Goal: Information Seeking & Learning: Learn about a topic

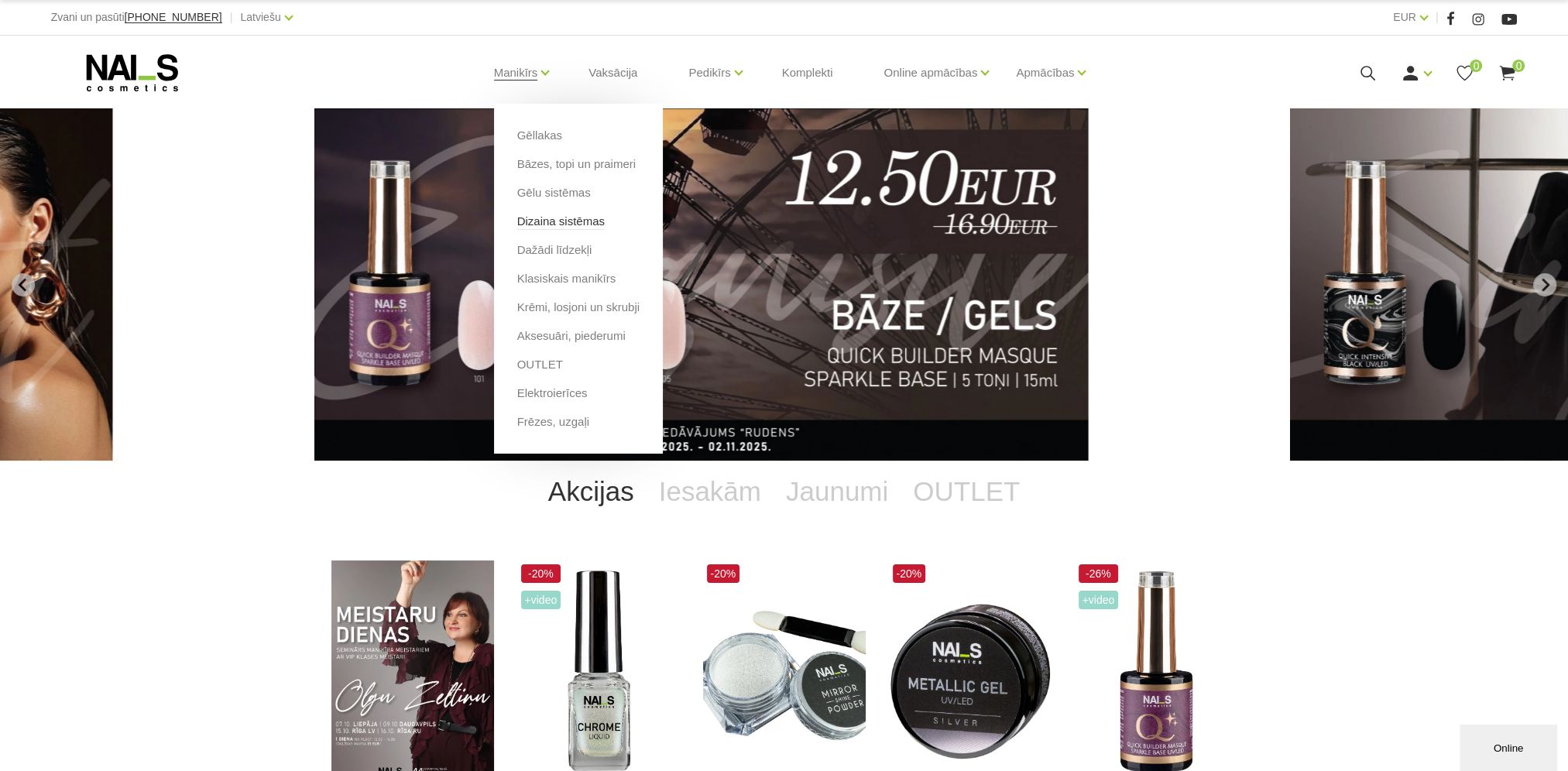
click at [524, 220] on link "Dizaina sistēmas" at bounding box center [560, 221] width 87 height 17
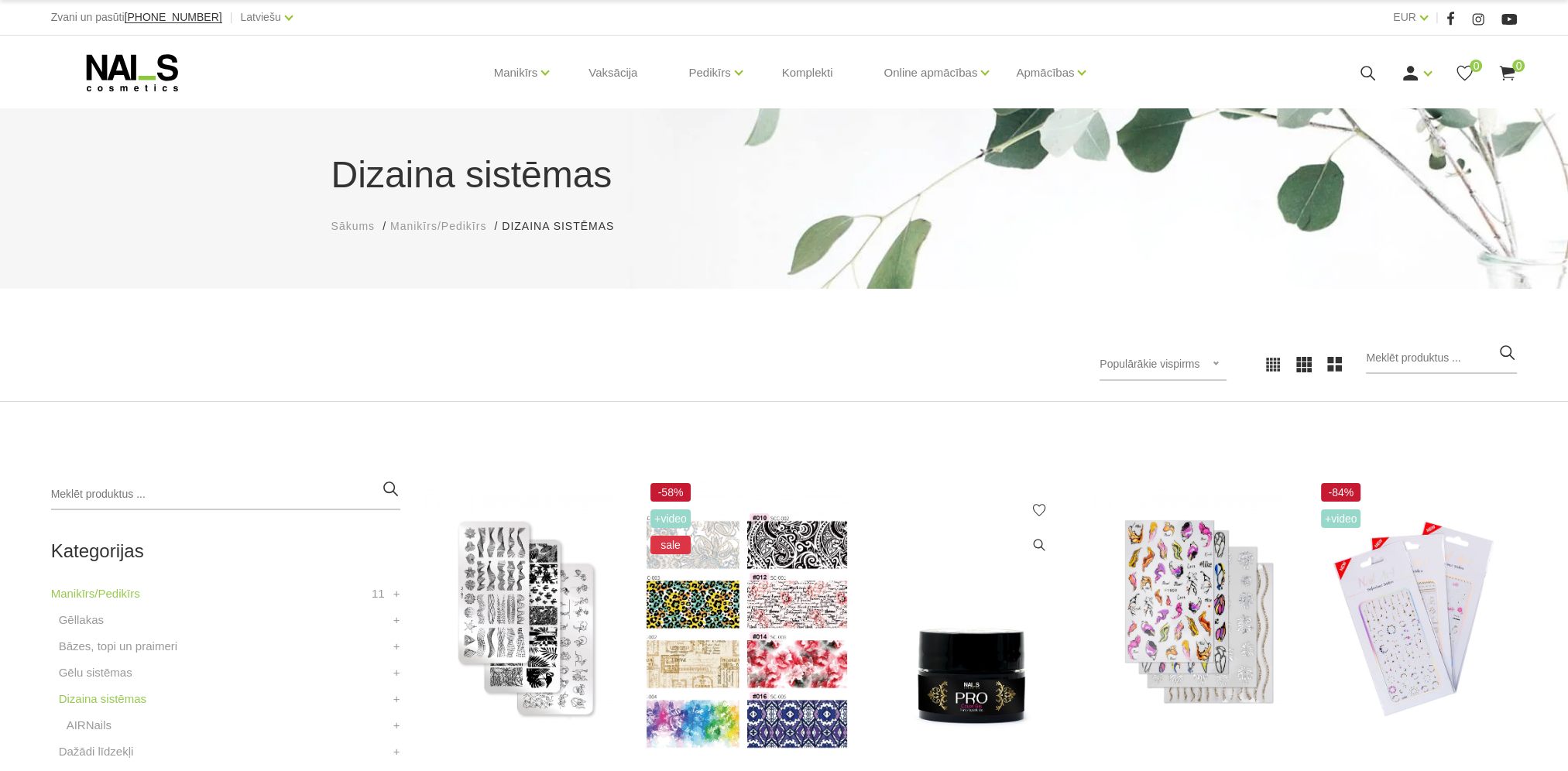
click at [953, 656] on img at bounding box center [970, 617] width 201 height 276
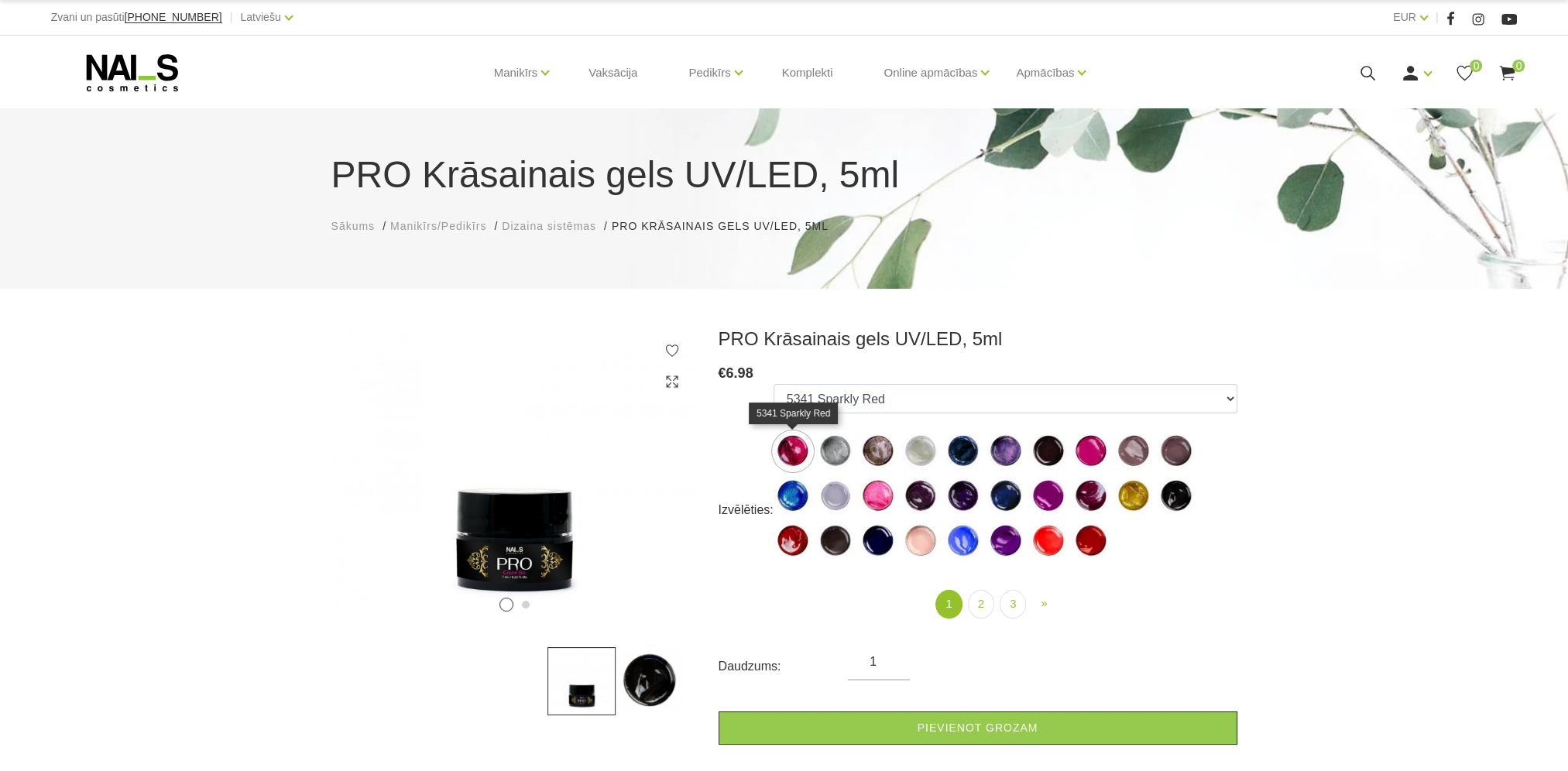
click at [796, 458] on img at bounding box center [793, 451] width 39 height 39
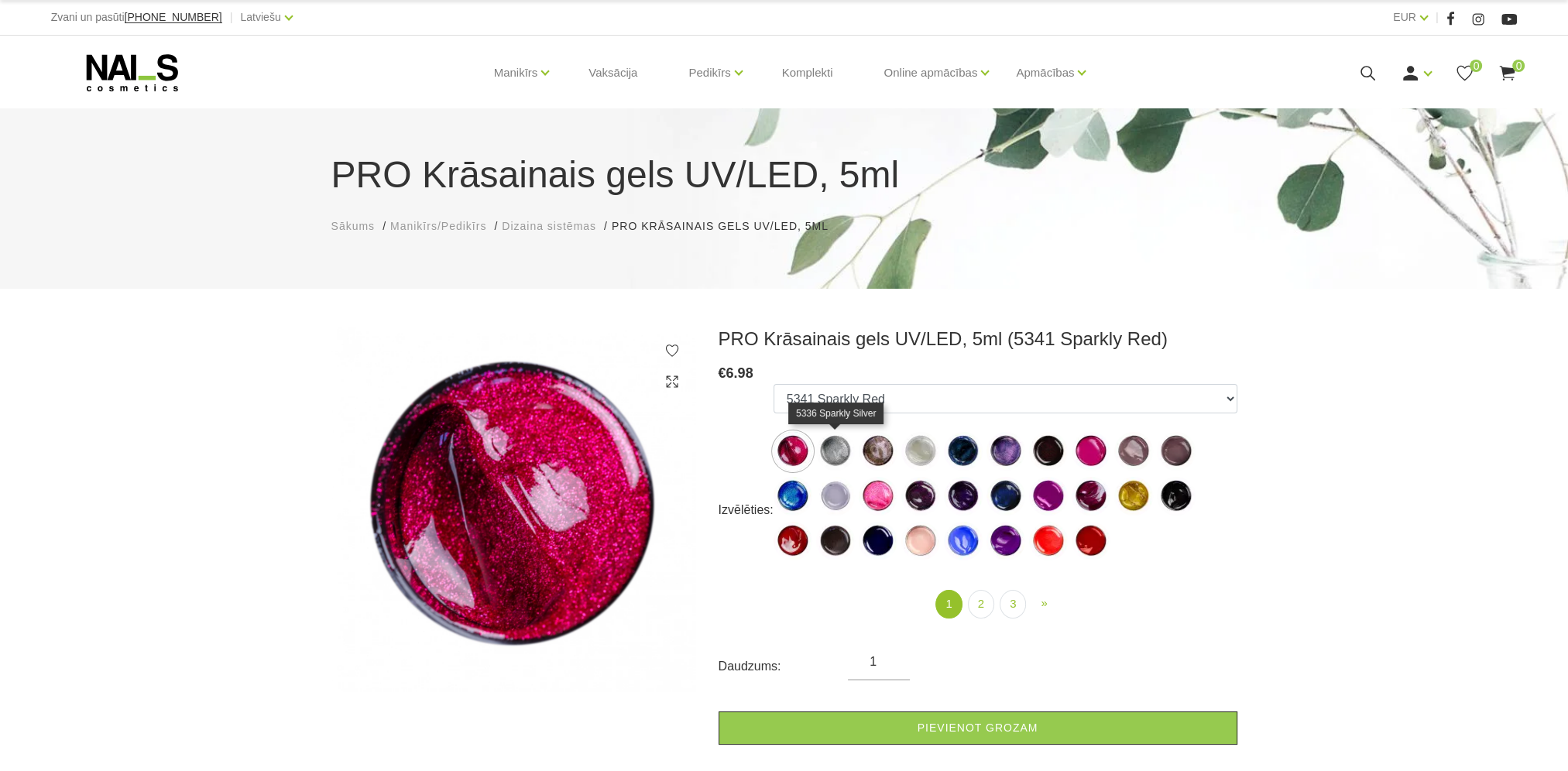
click at [837, 452] on img at bounding box center [836, 451] width 39 height 39
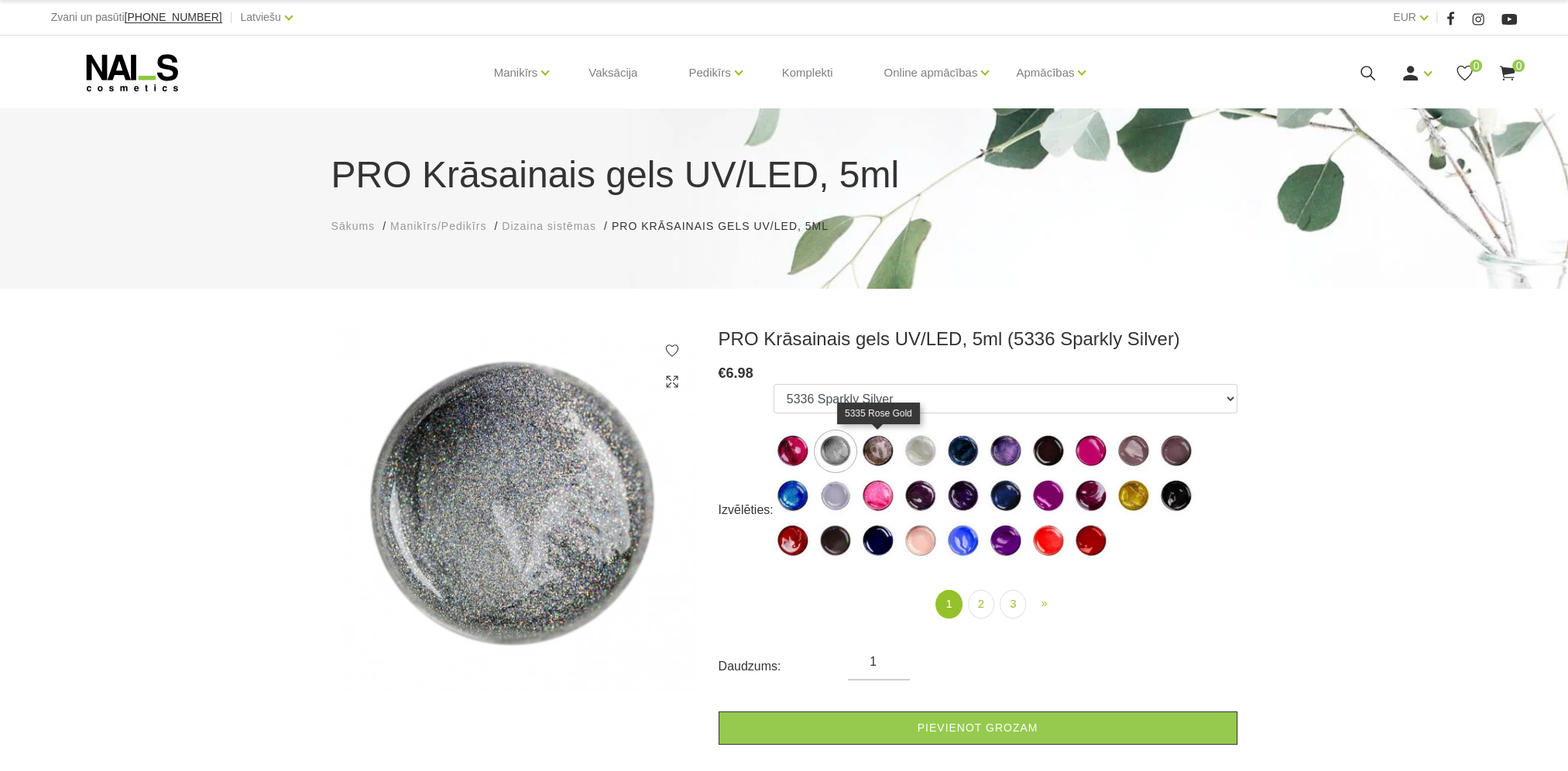
click at [876, 457] on img at bounding box center [878, 451] width 39 height 39
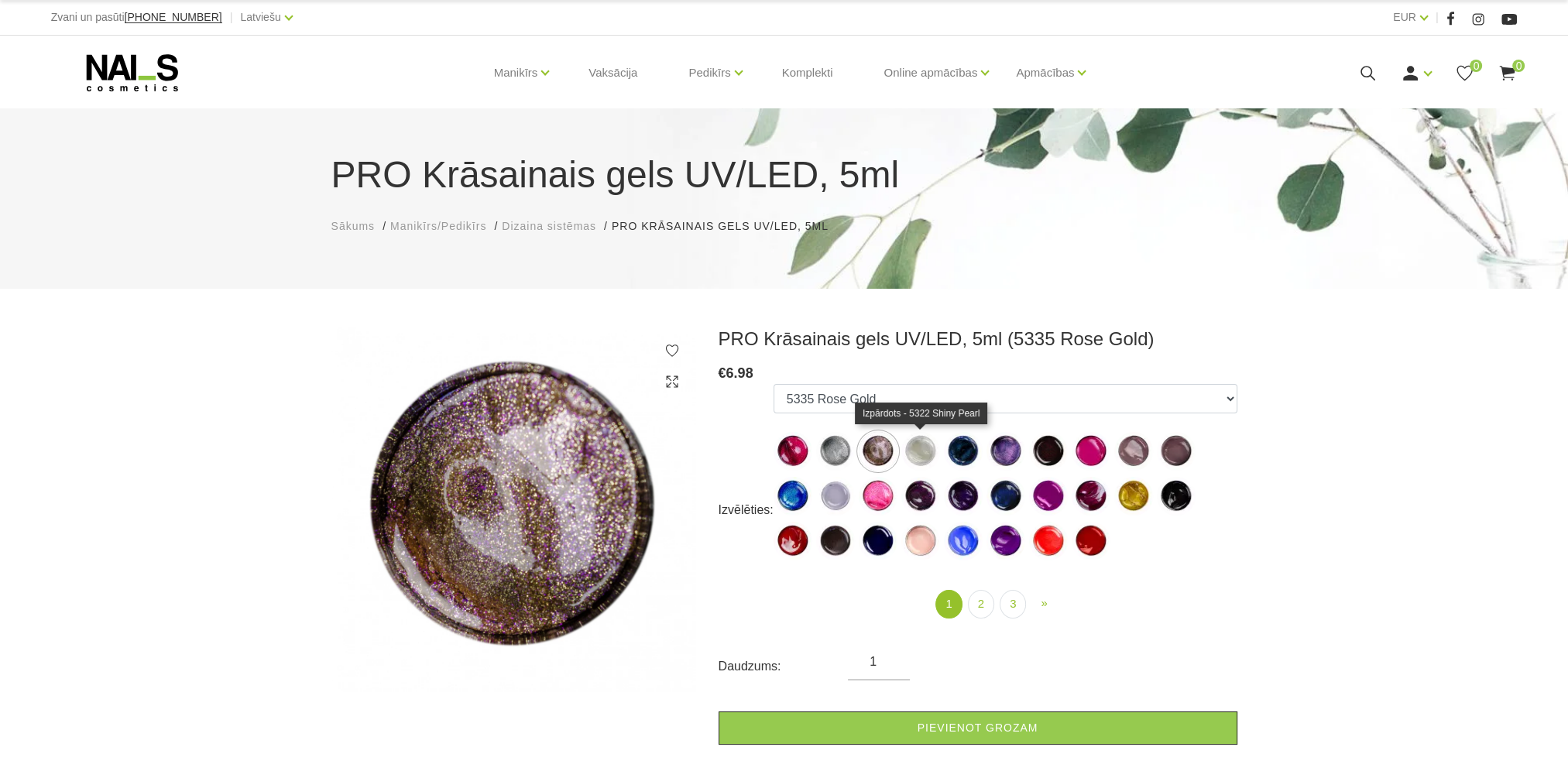
click at [916, 454] on img at bounding box center [920, 451] width 39 height 39
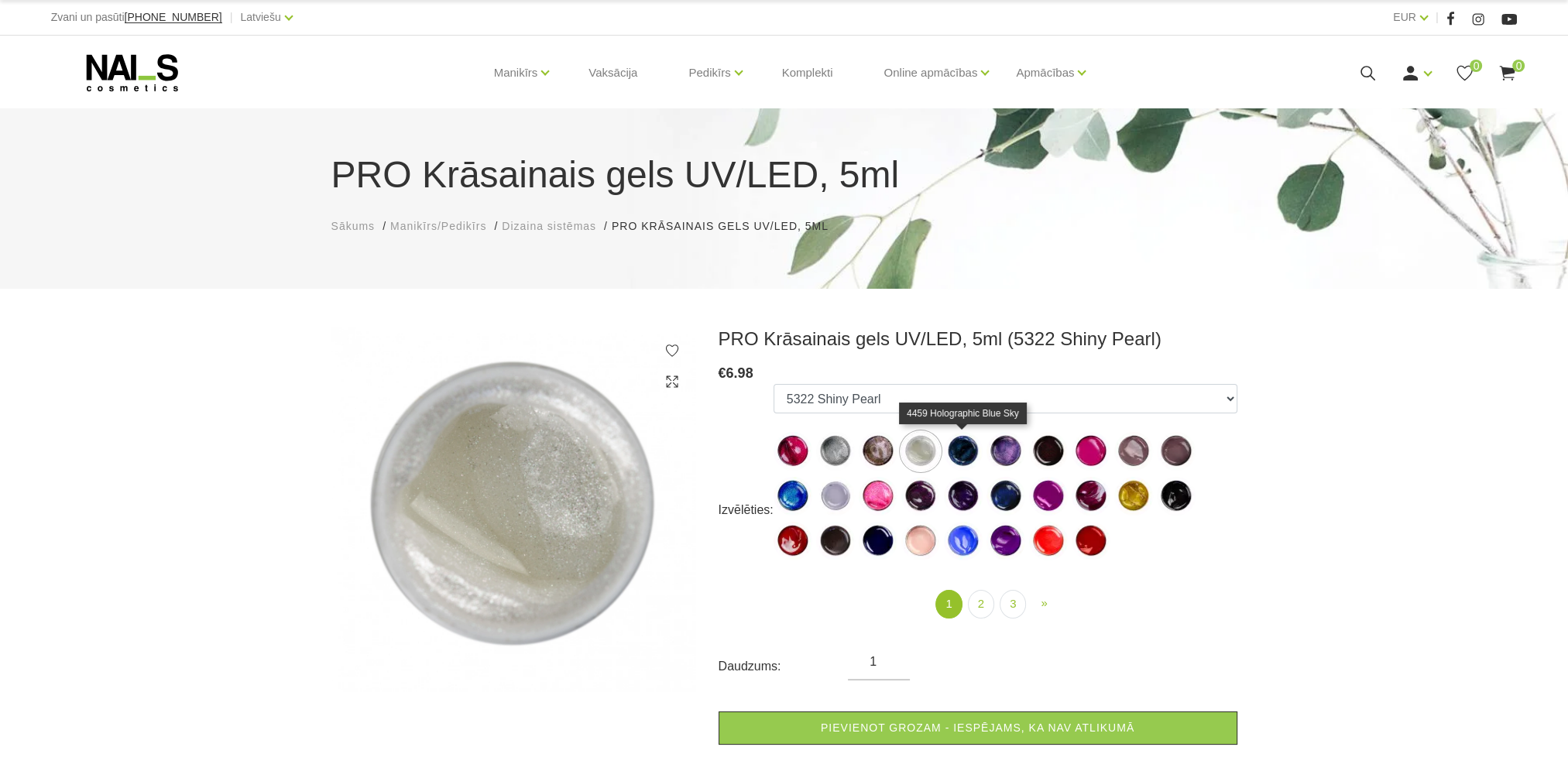
click at [962, 448] on img at bounding box center [963, 451] width 39 height 39
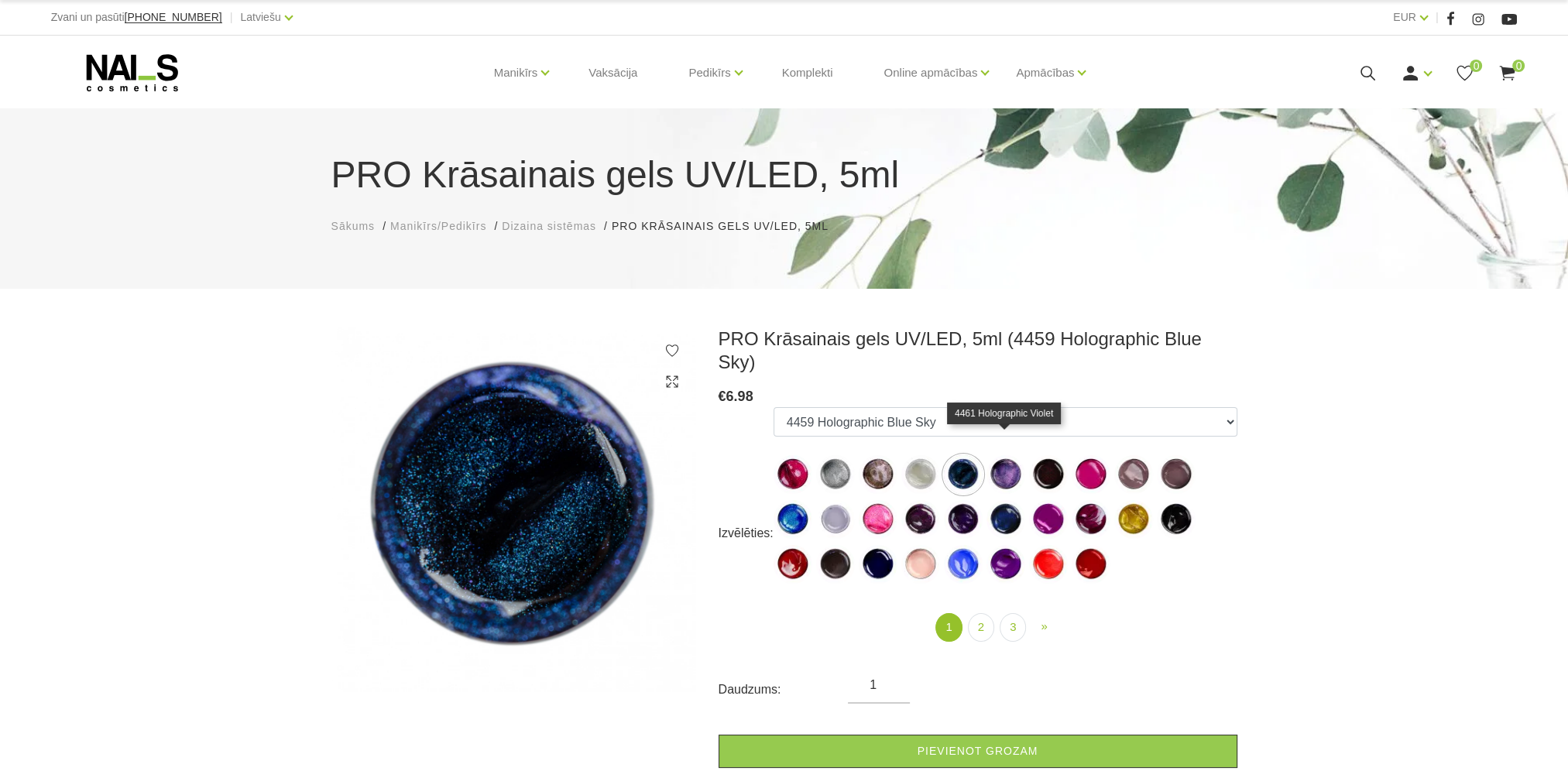
click at [1010, 455] on img at bounding box center [1006, 474] width 39 height 39
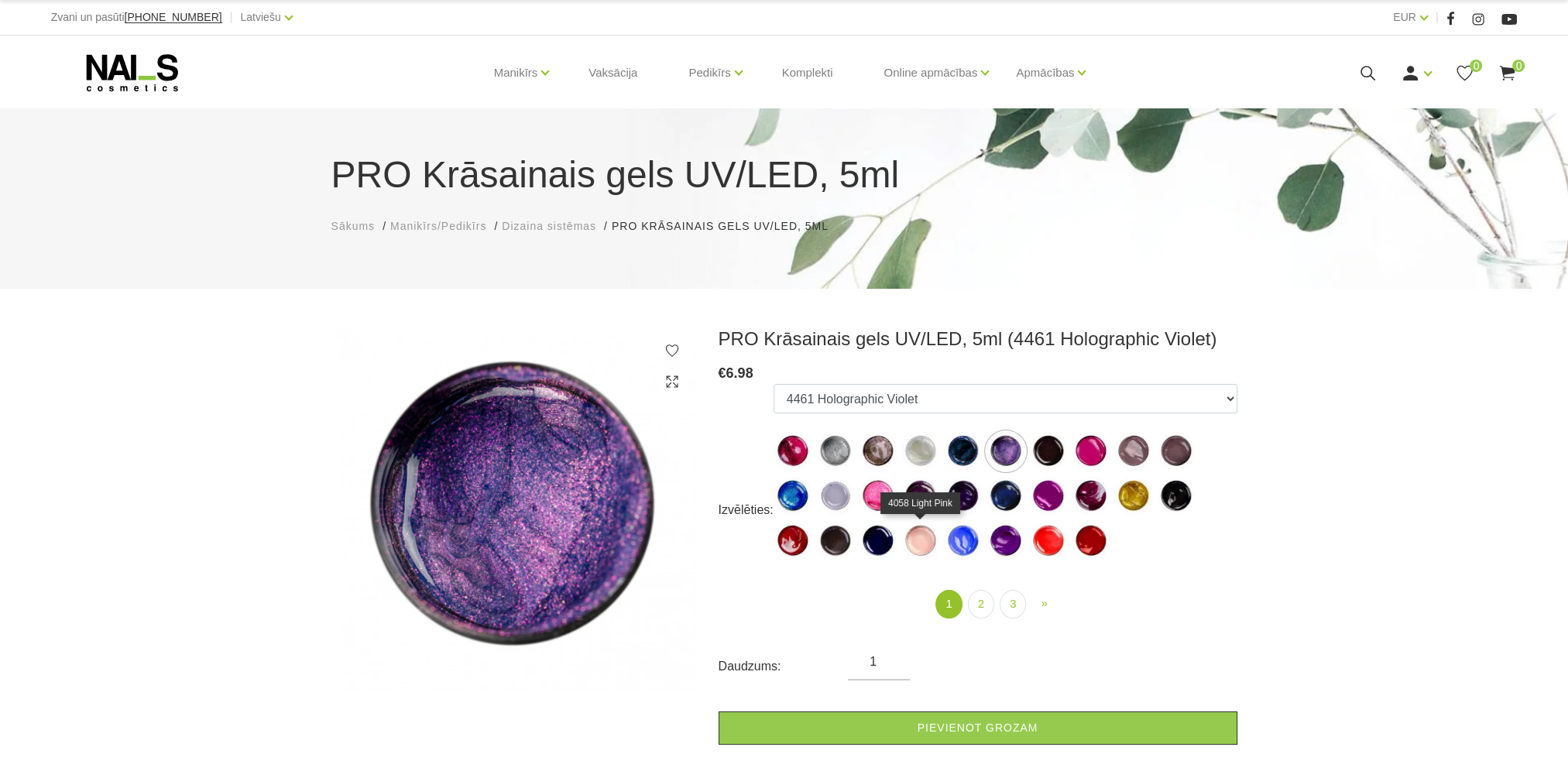
click at [920, 540] on img at bounding box center [920, 541] width 39 height 39
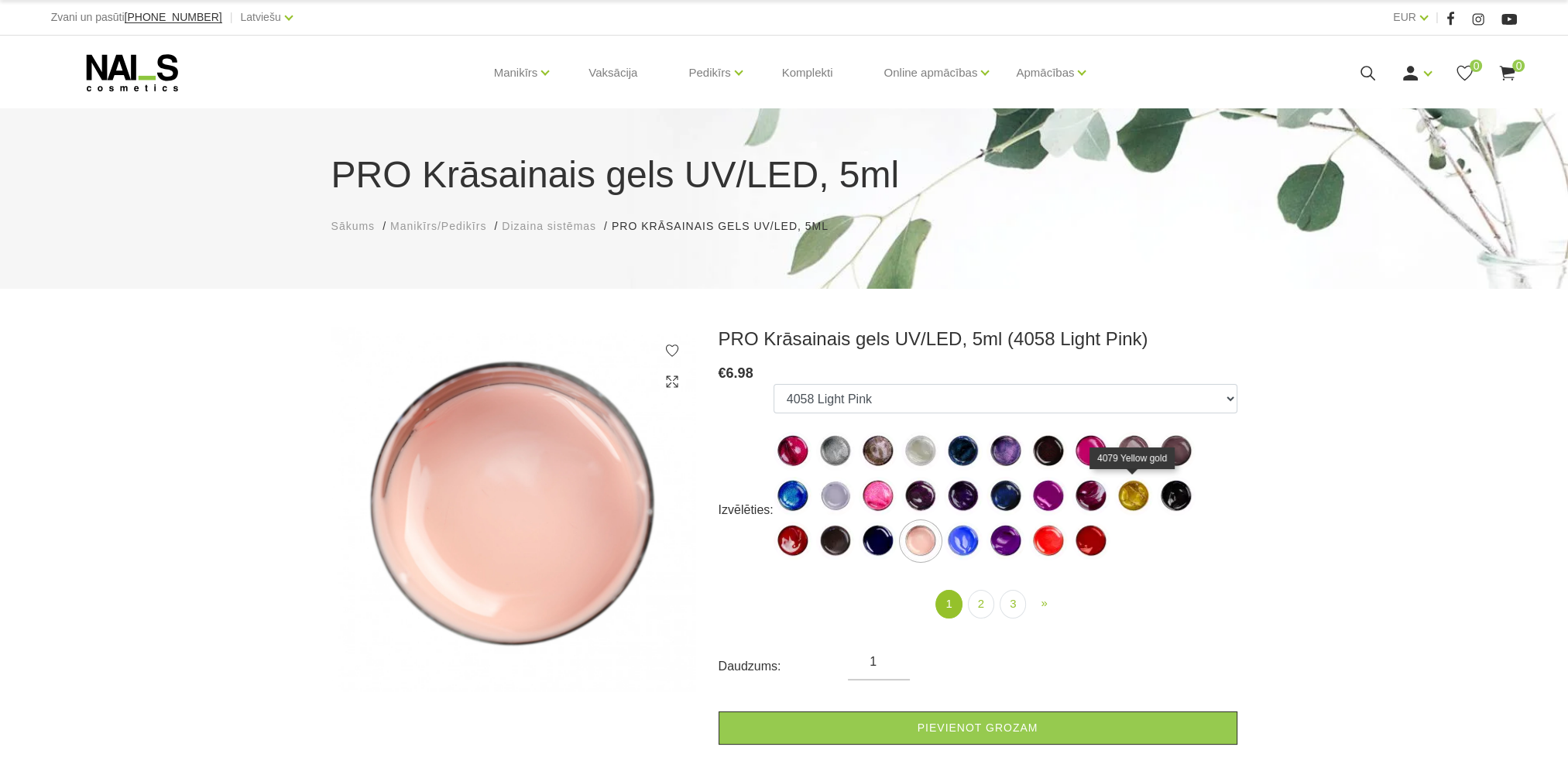
click at [1130, 498] on img at bounding box center [1133, 496] width 39 height 39
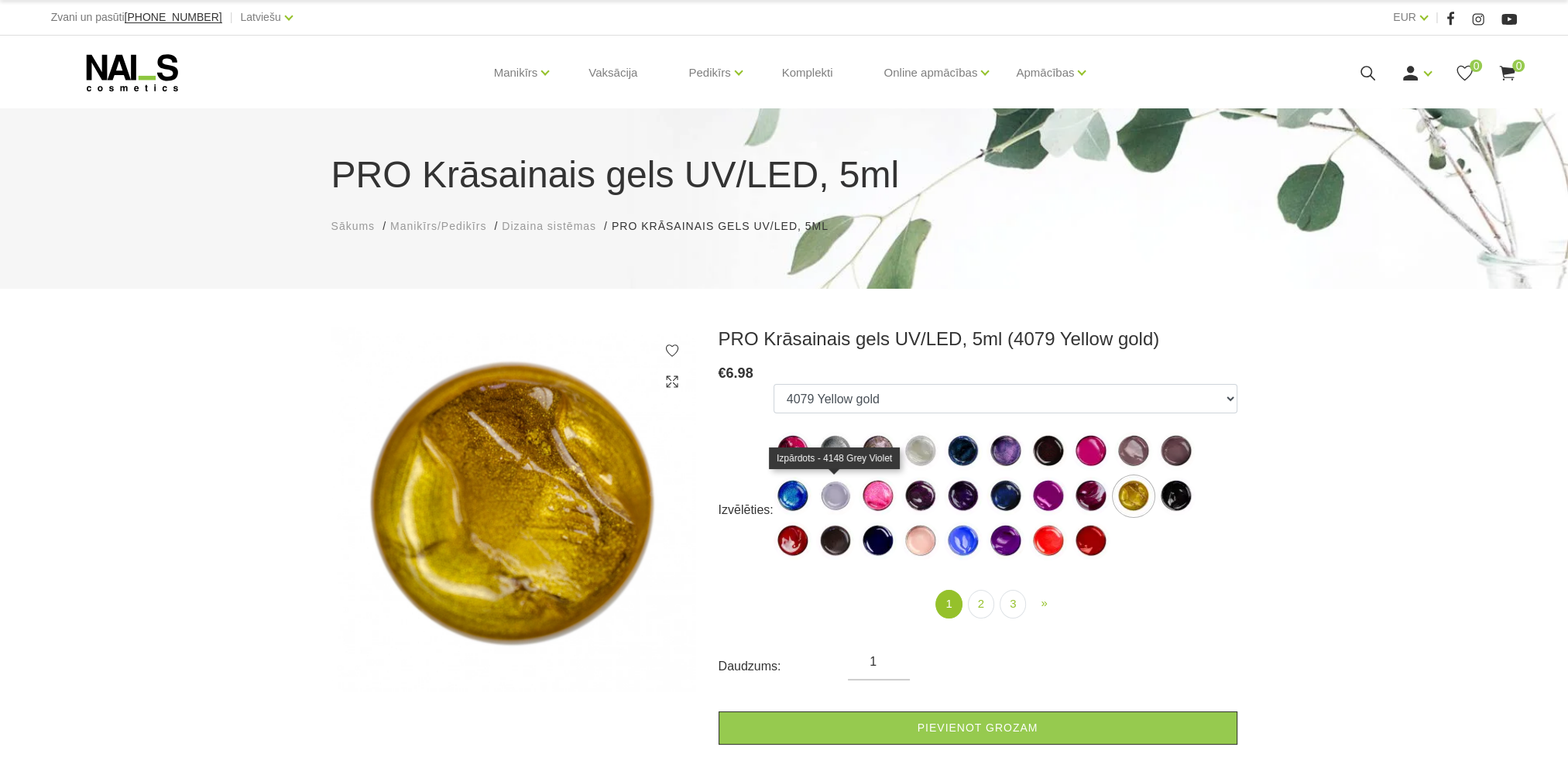
click at [835, 496] on img at bounding box center [836, 496] width 39 height 39
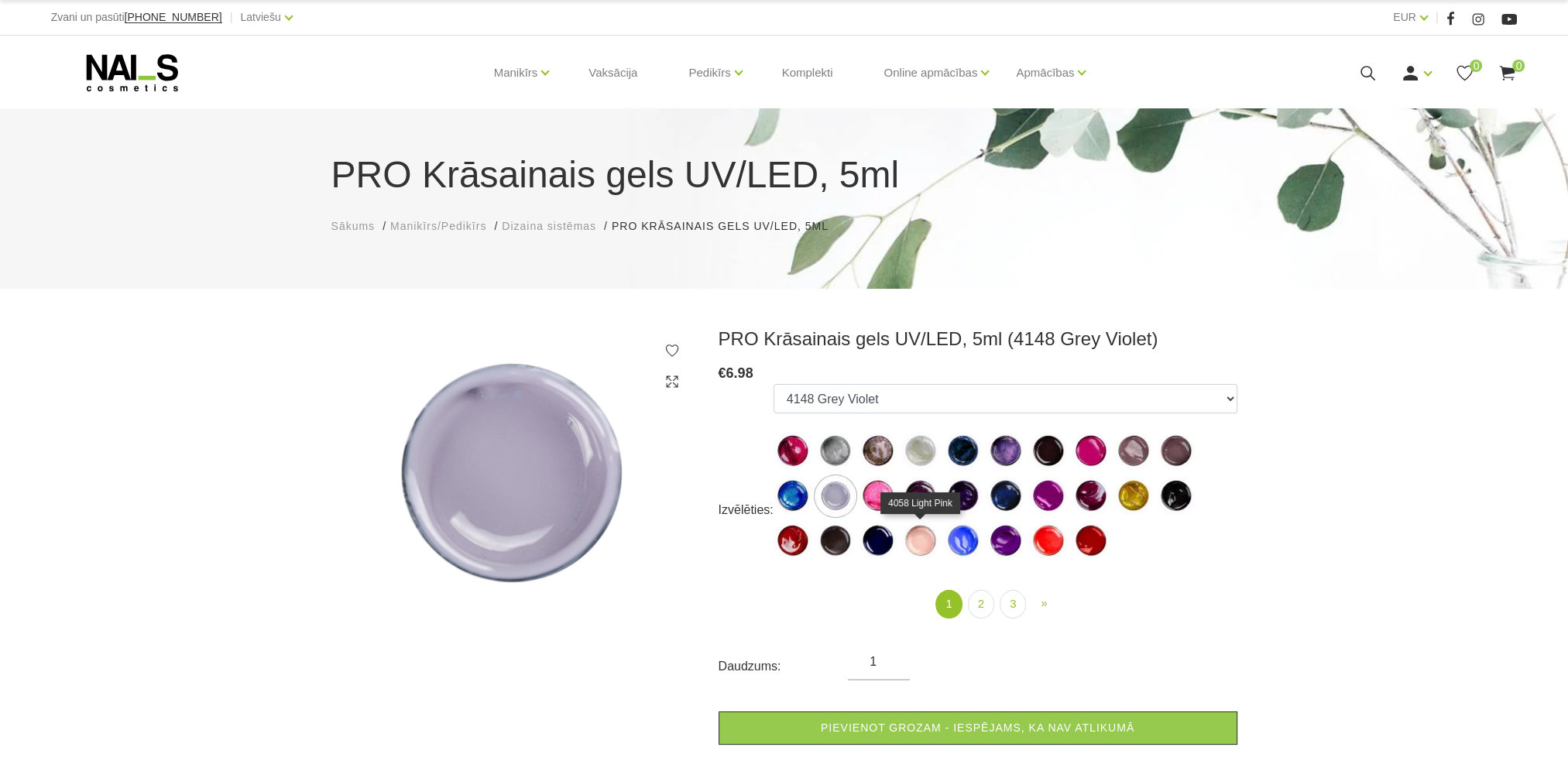
click at [913, 545] on img at bounding box center [920, 541] width 39 height 39
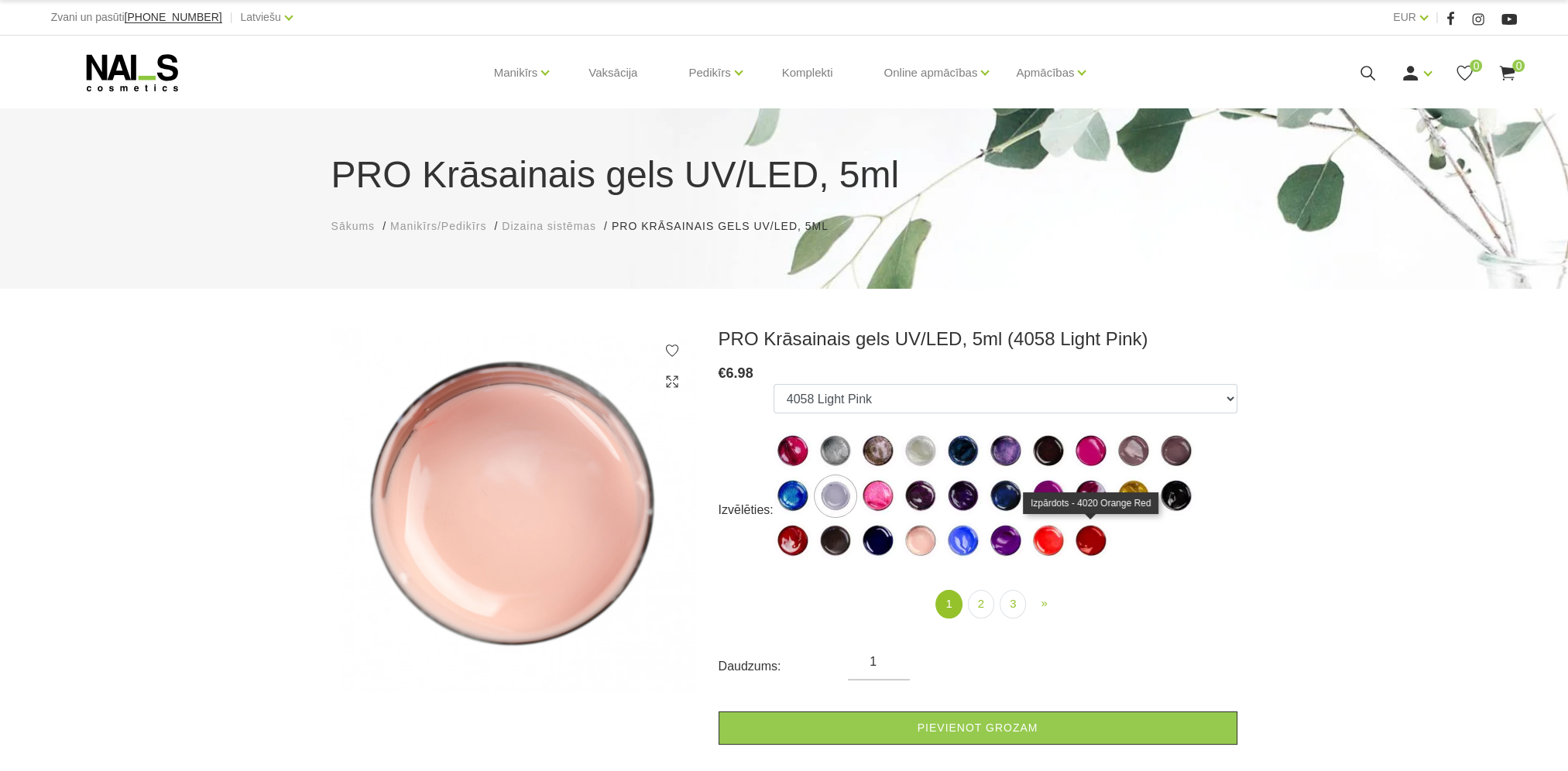
click at [1087, 548] on img at bounding box center [1091, 541] width 39 height 39
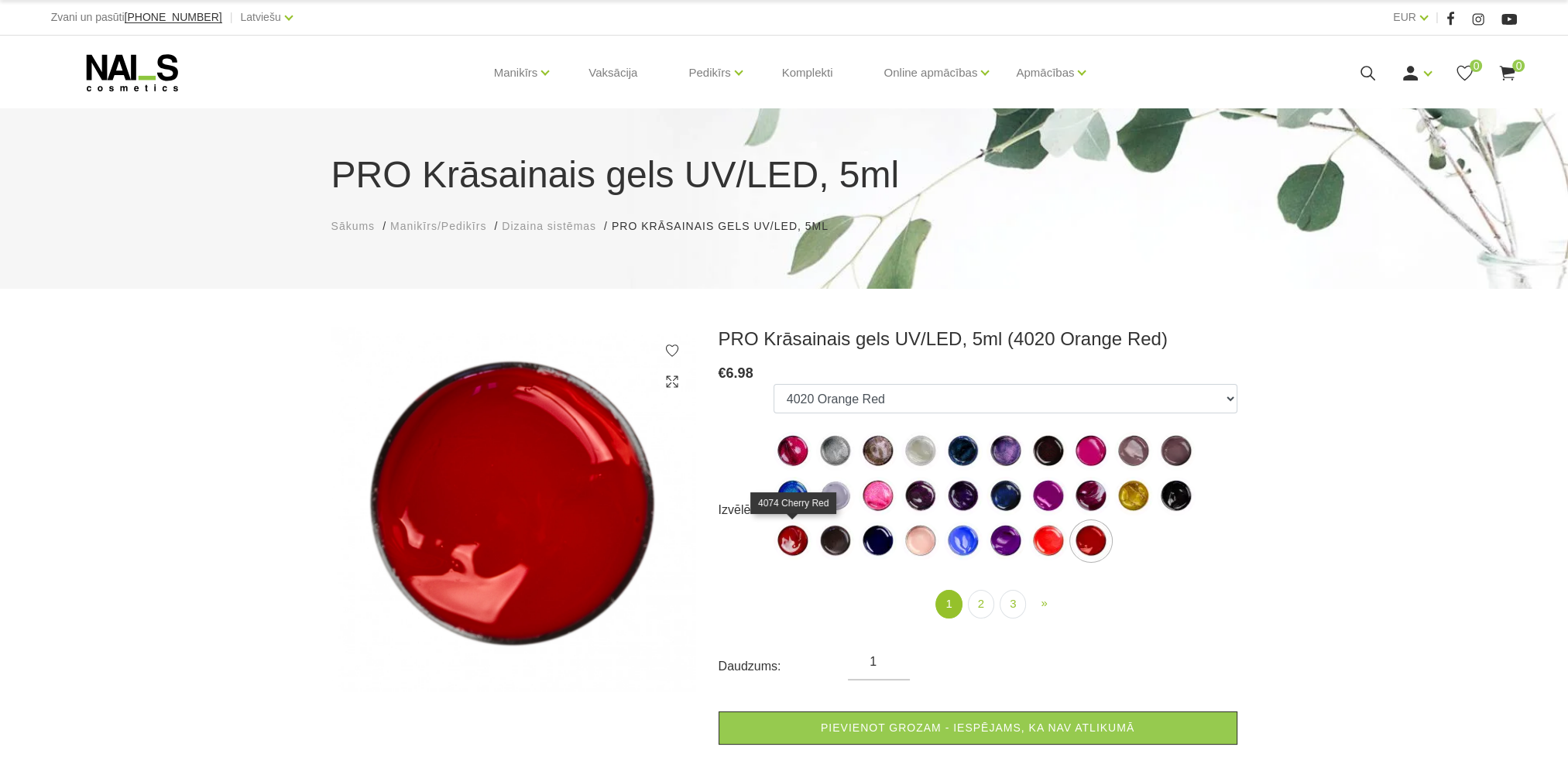
click at [787, 545] on img at bounding box center [793, 541] width 39 height 39
select select "552"
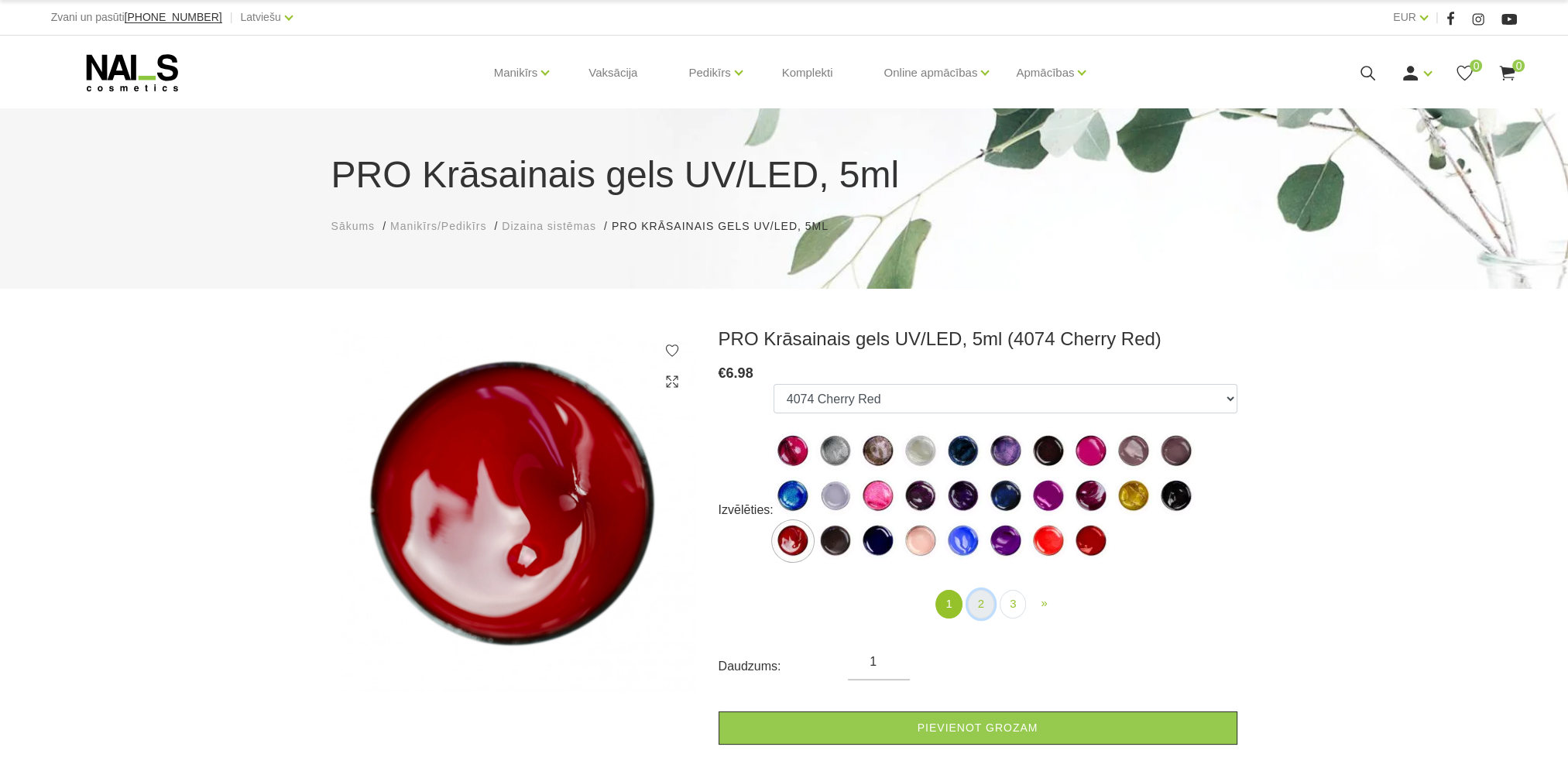
click at [986, 610] on link "2" at bounding box center [981, 604] width 27 height 28
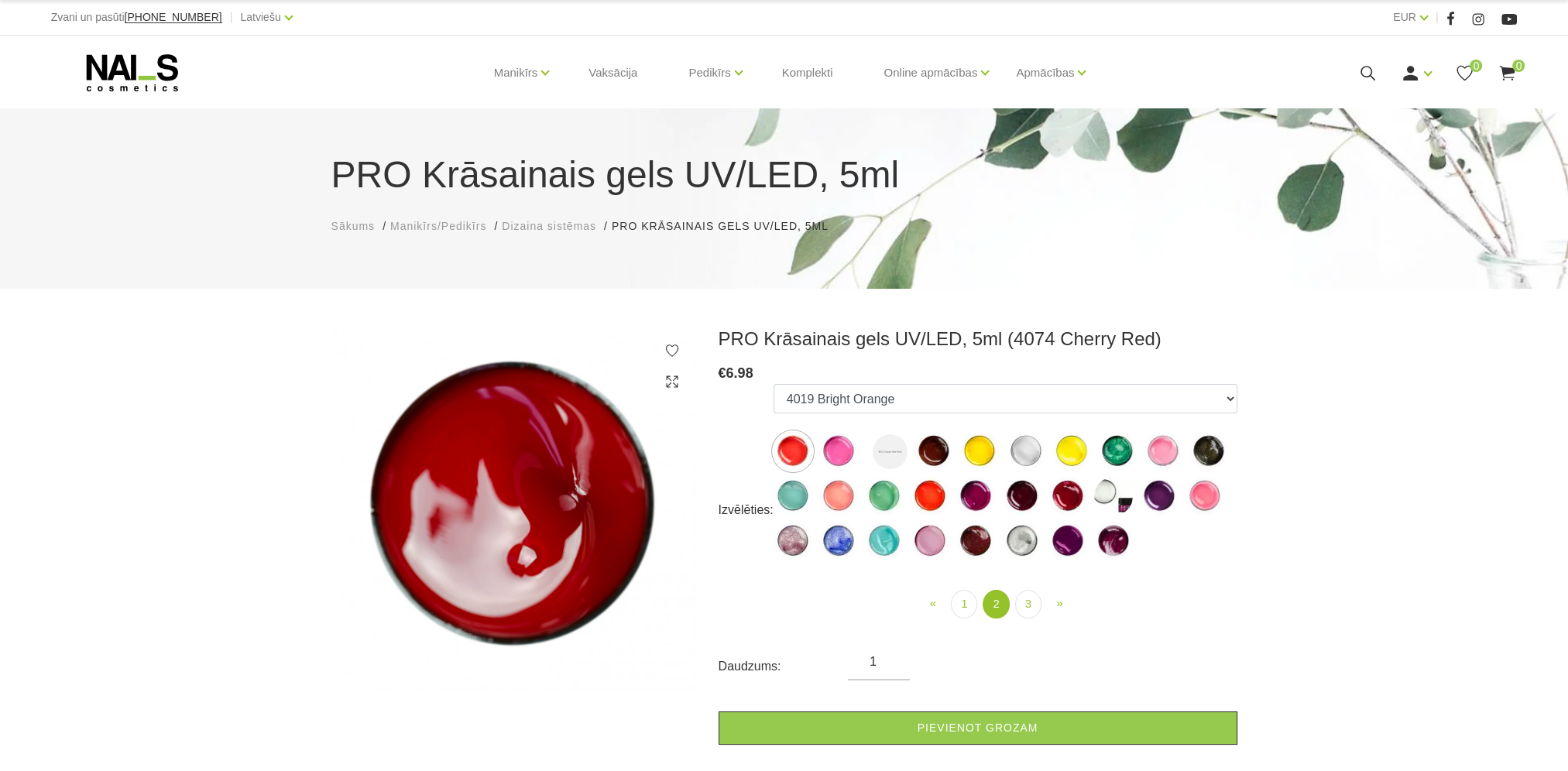
click at [1156, 457] on img at bounding box center [1163, 451] width 39 height 39
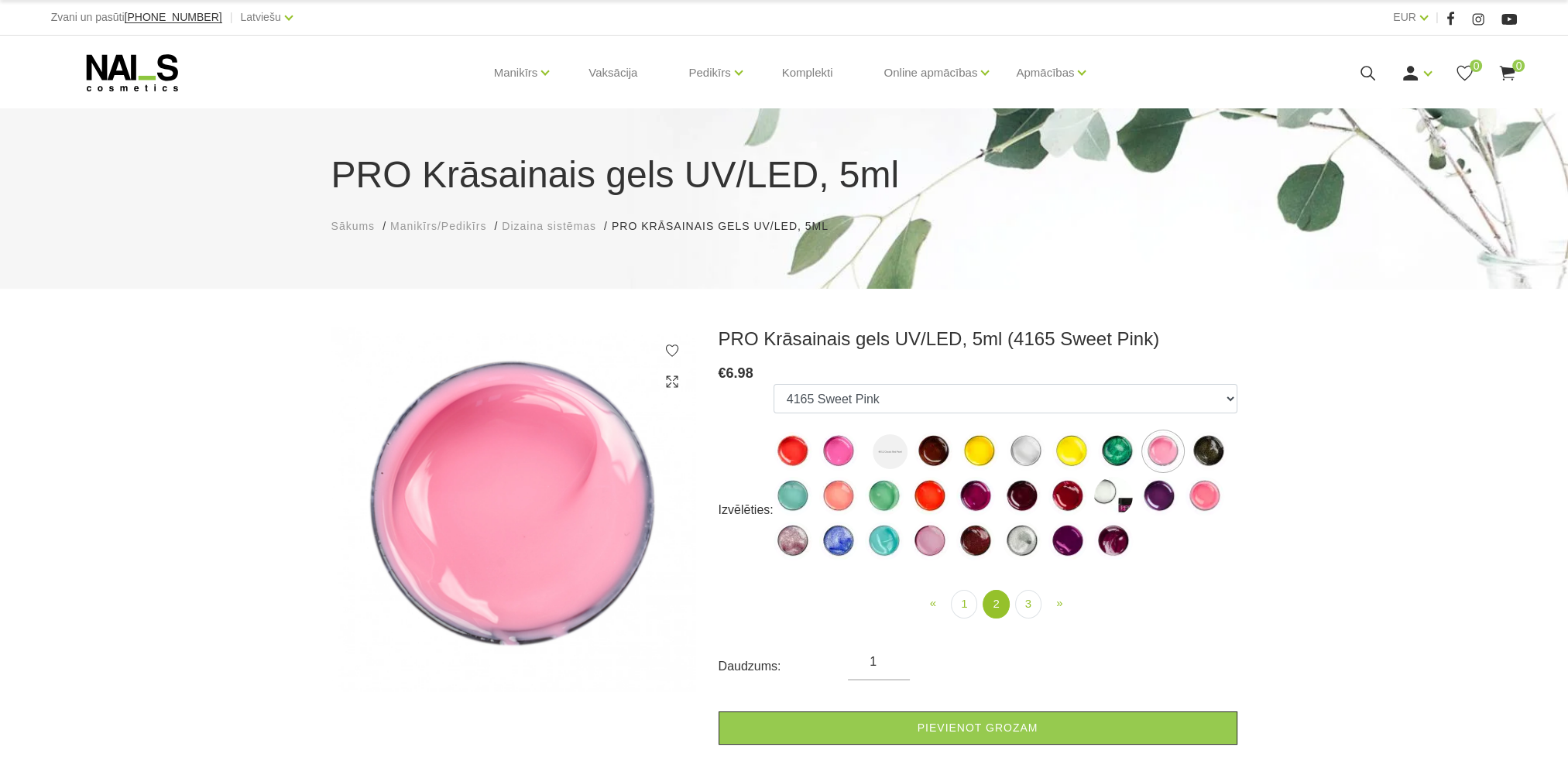
click at [836, 495] on img at bounding box center [838, 496] width 39 height 39
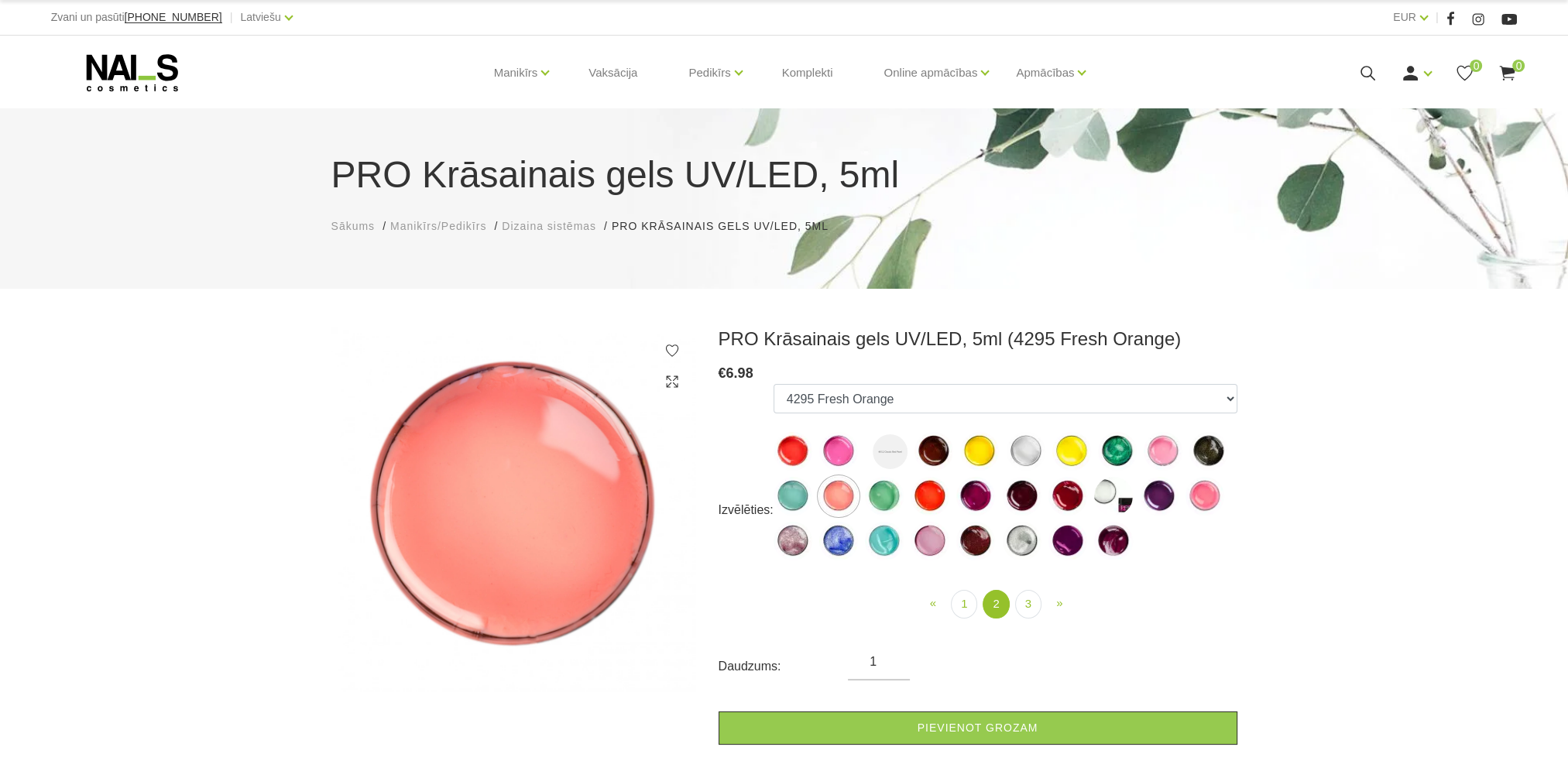
click at [934, 548] on img at bounding box center [930, 541] width 39 height 39
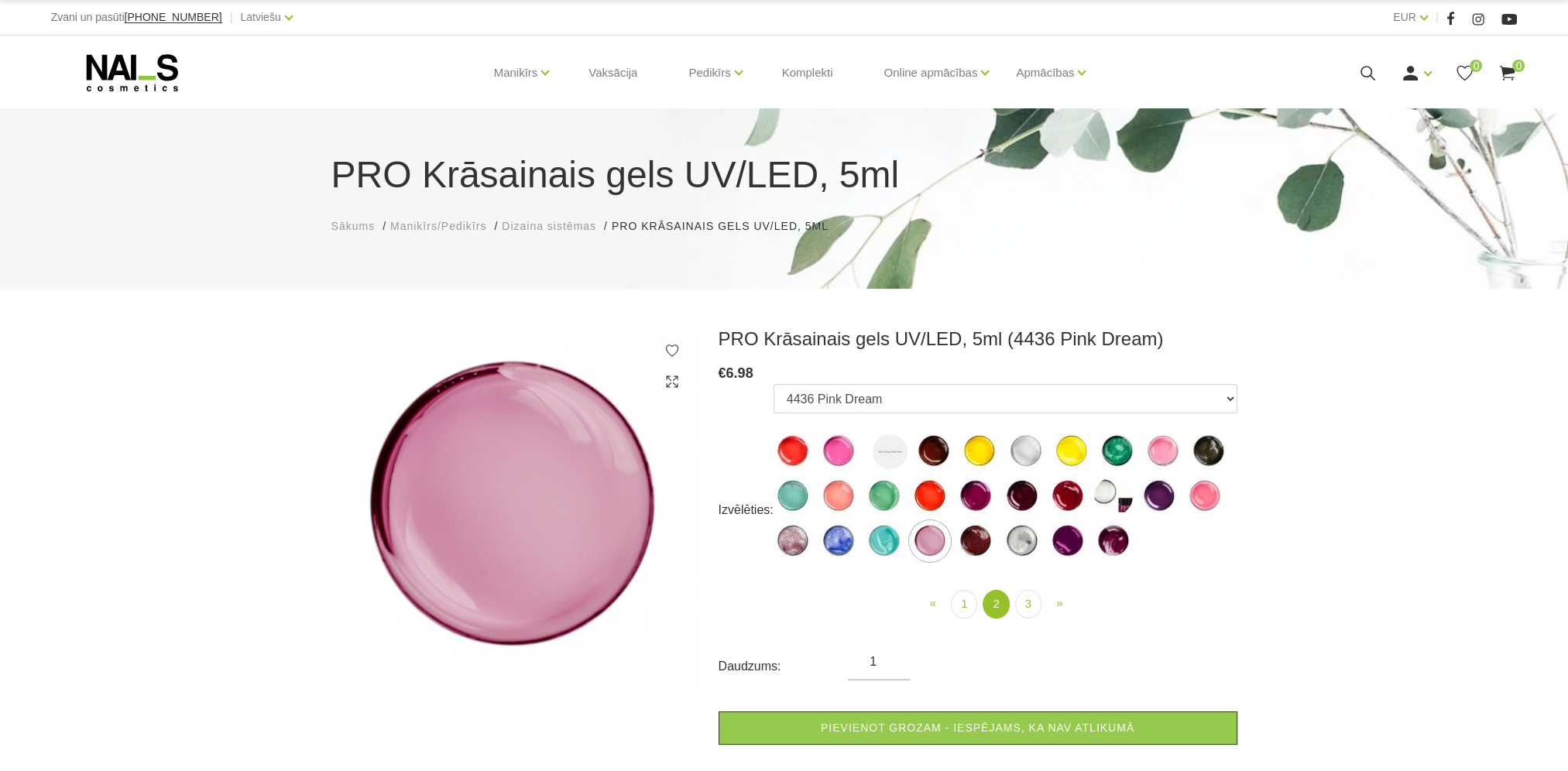
click at [1106, 502] on img at bounding box center [1113, 496] width 39 height 39
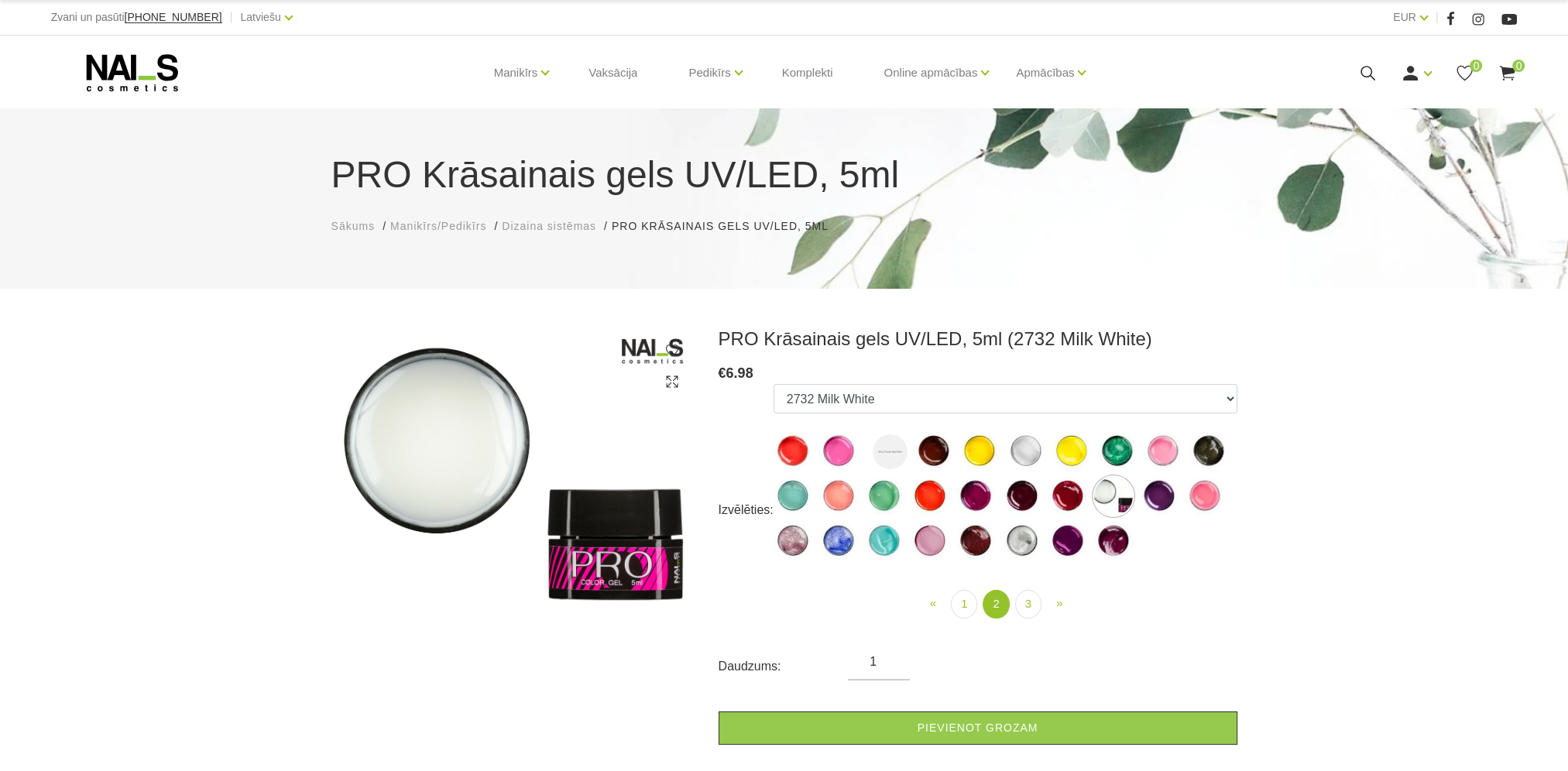
click at [1023, 455] on img at bounding box center [1026, 451] width 39 height 39
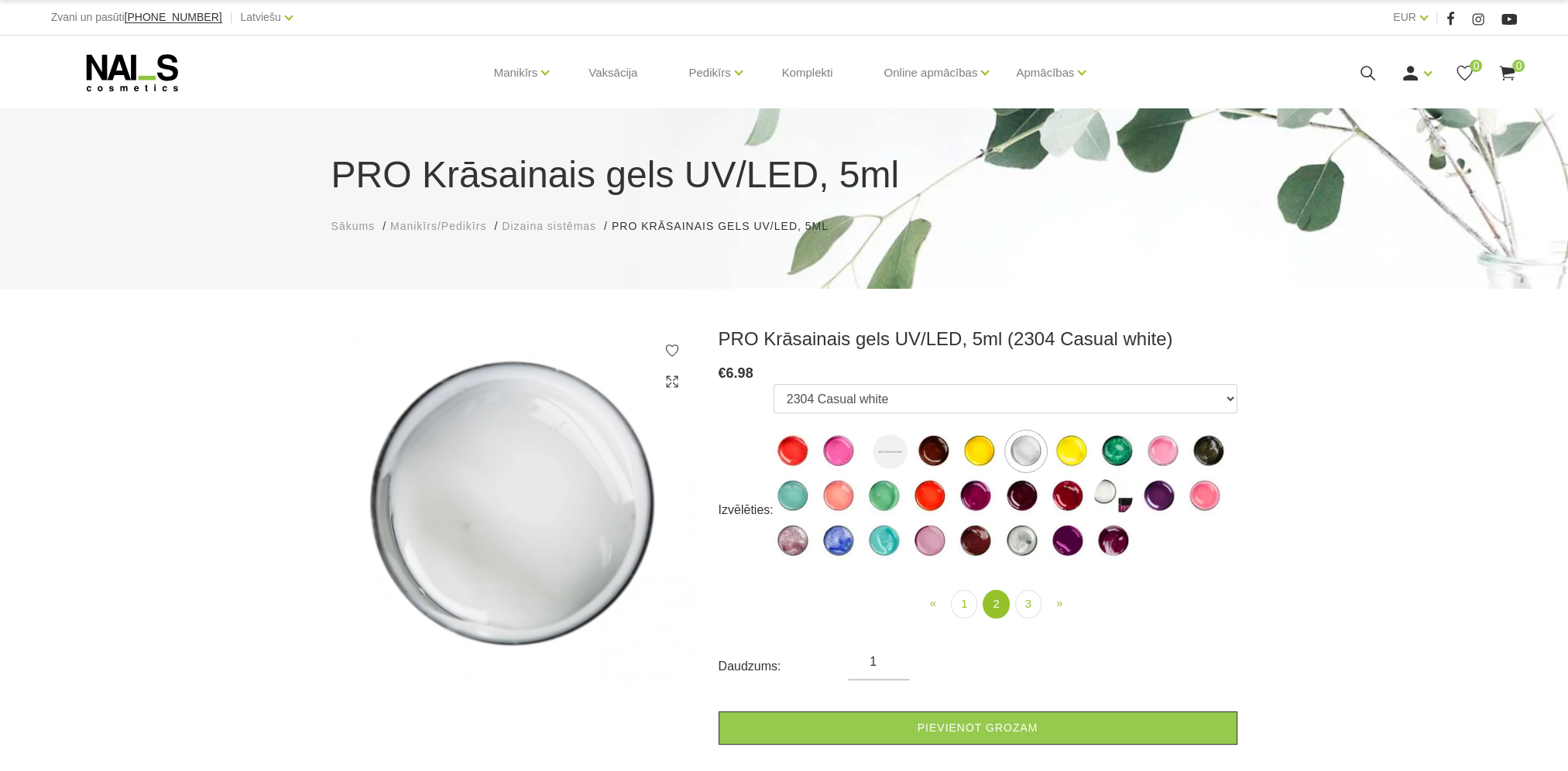
click at [1106, 497] on img at bounding box center [1113, 496] width 39 height 39
select select "585"
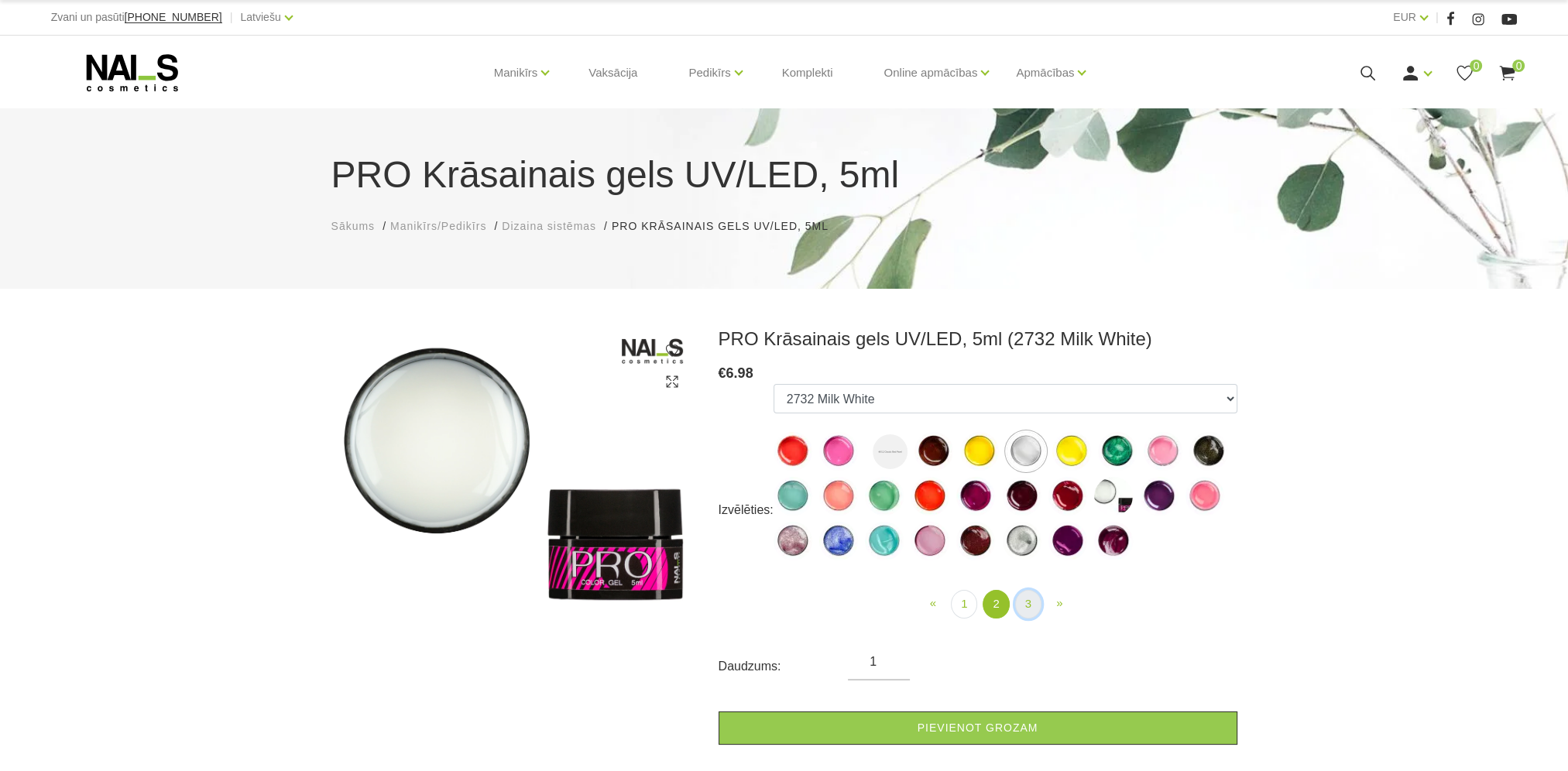
click at [1035, 606] on link "3" at bounding box center [1028, 604] width 27 height 28
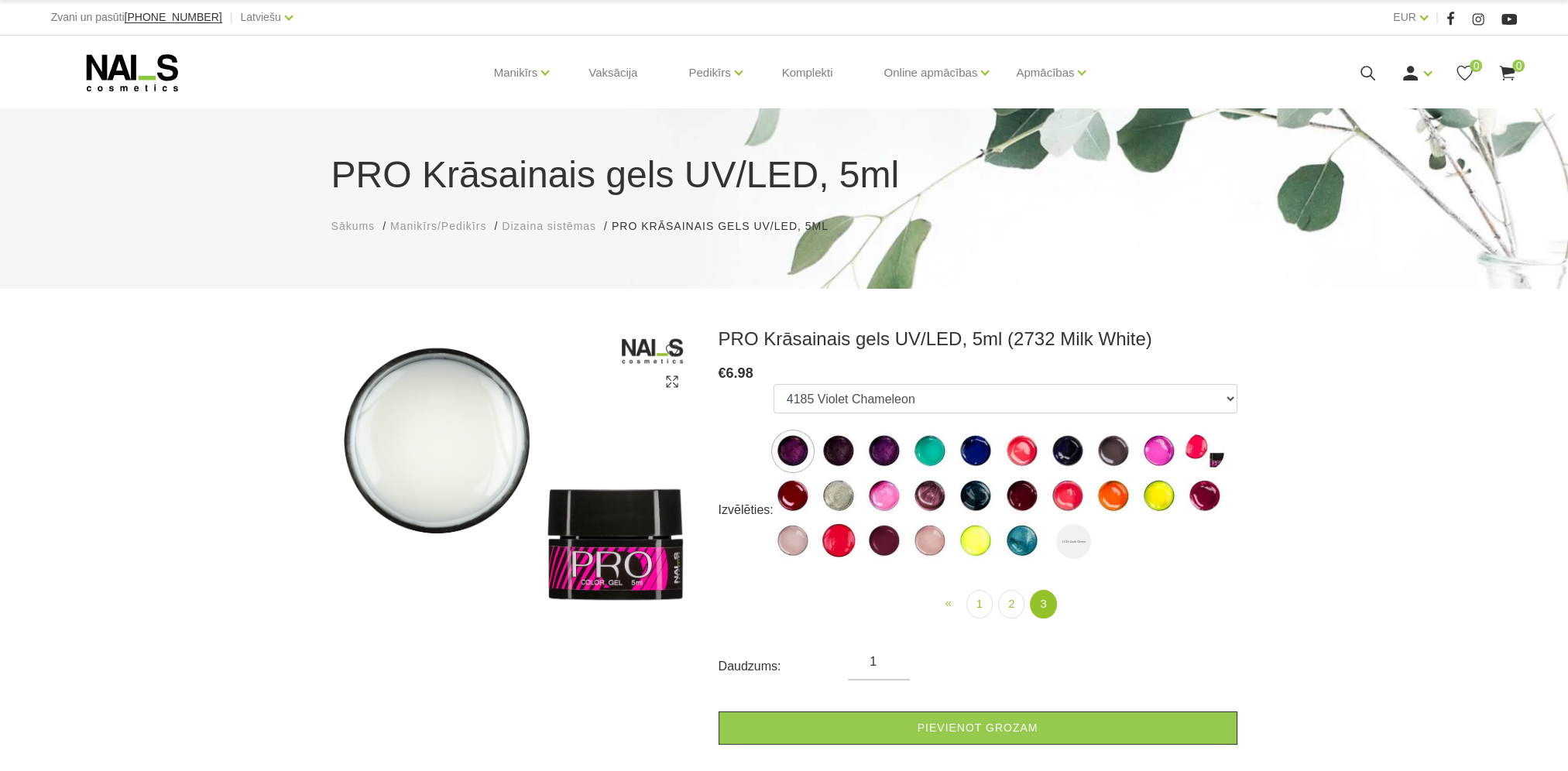
click at [932, 544] on img at bounding box center [930, 541] width 39 height 39
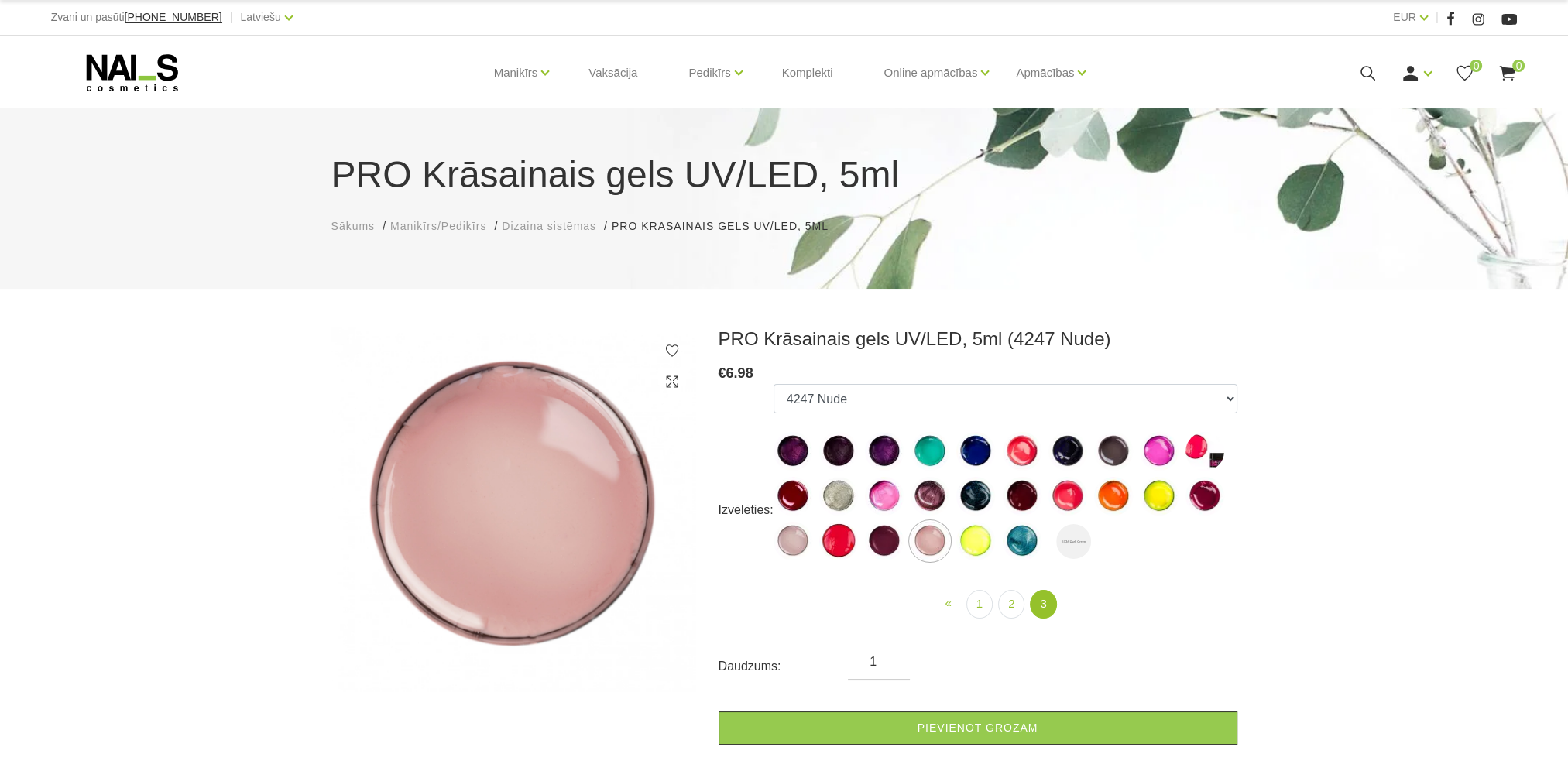
click at [794, 542] on img at bounding box center [793, 541] width 39 height 39
select select "616"
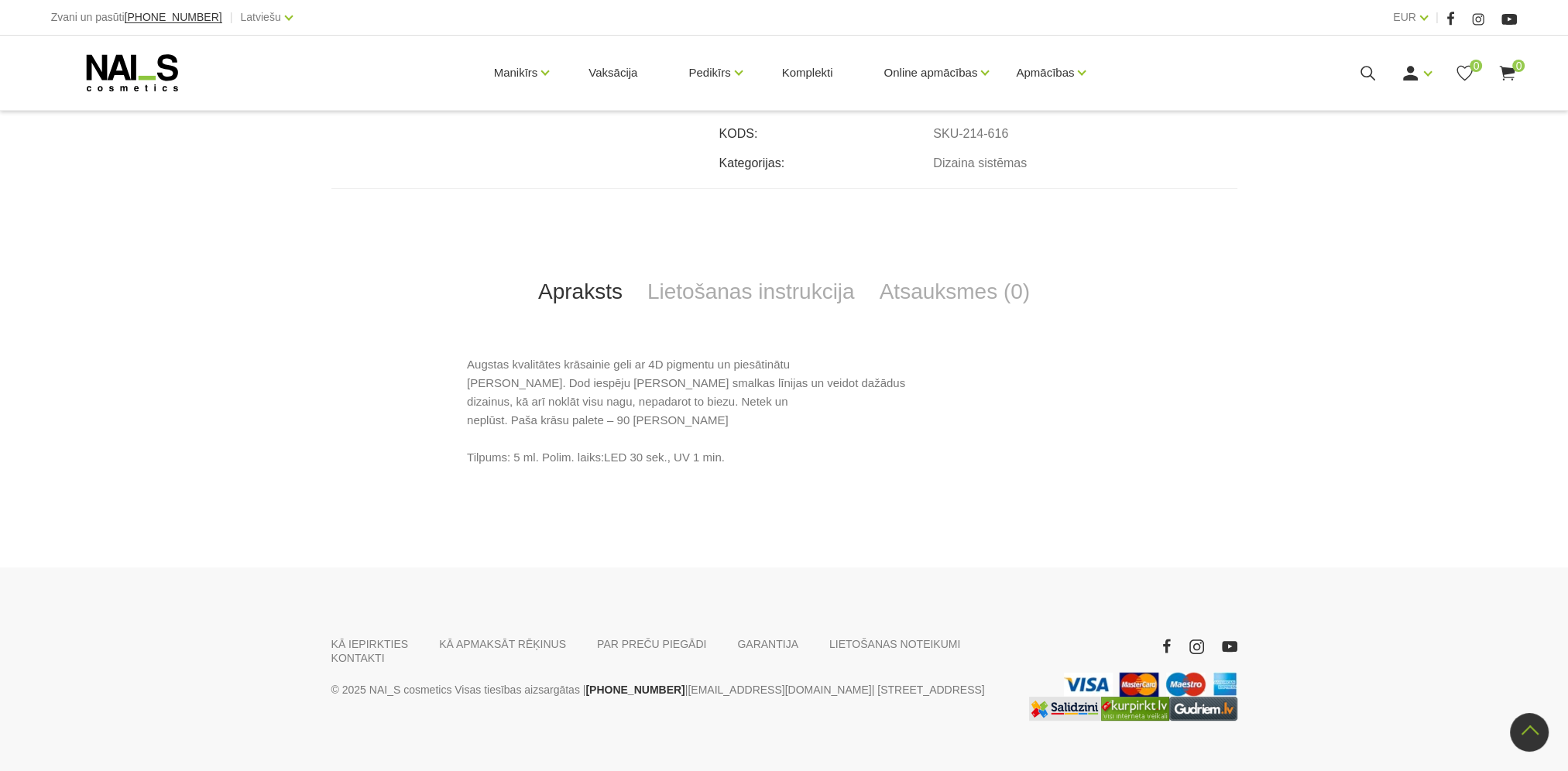
scroll to position [696, 0]
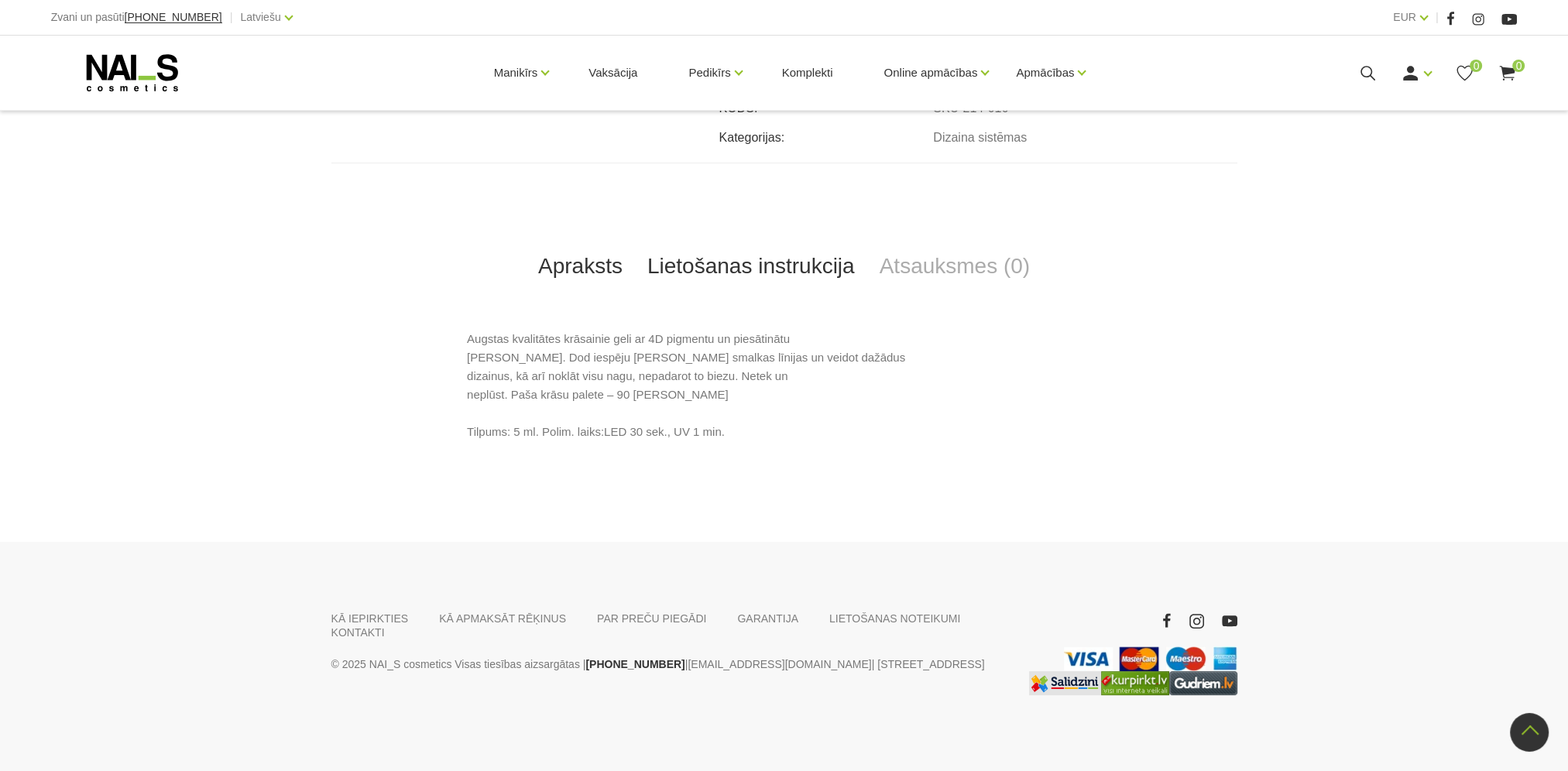
click at [744, 267] on link "Lietošanas instrukcija" at bounding box center [751, 267] width 232 height 51
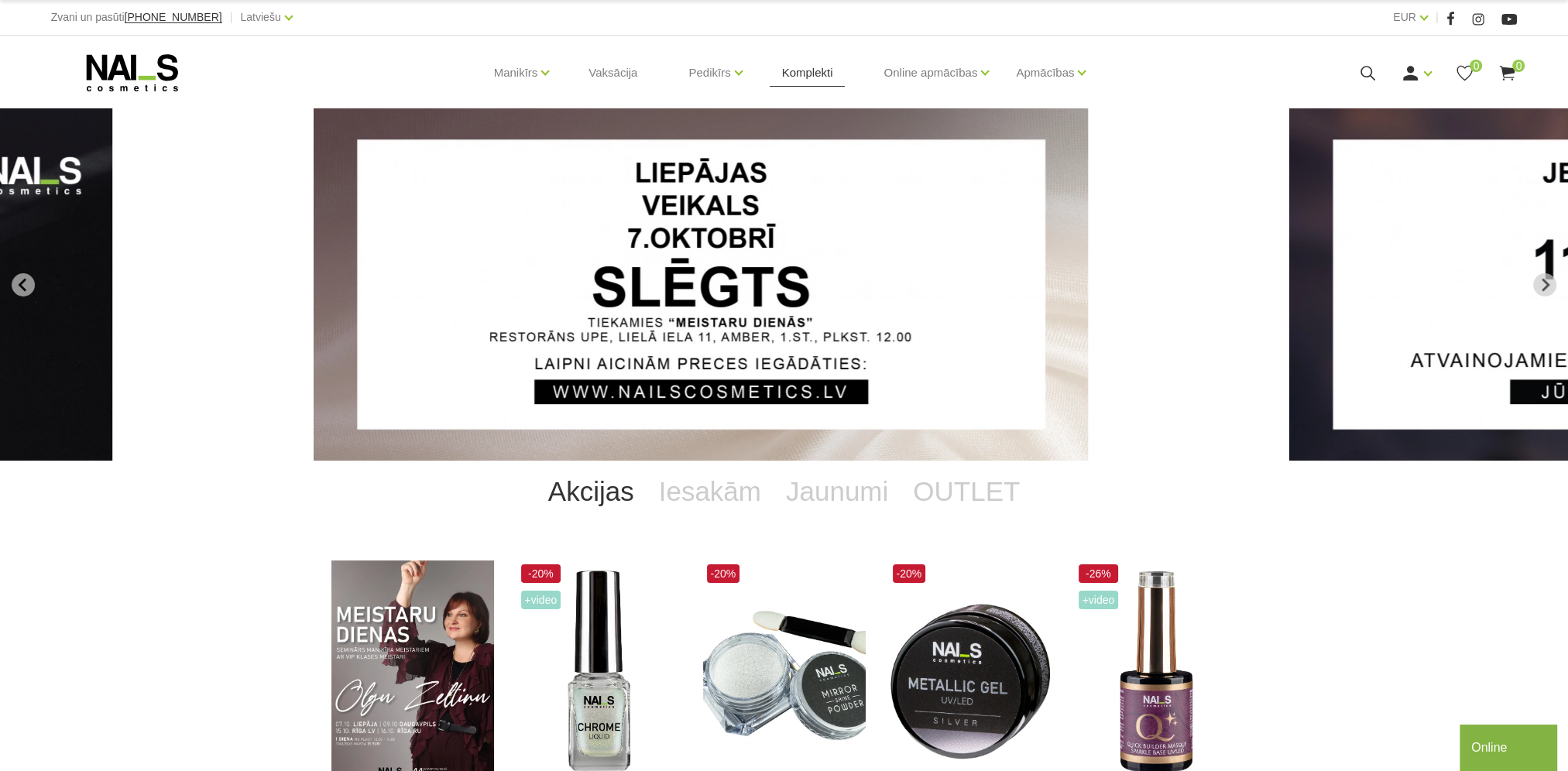
click at [793, 72] on link "Komplekti" at bounding box center [807, 72] width 76 height 74
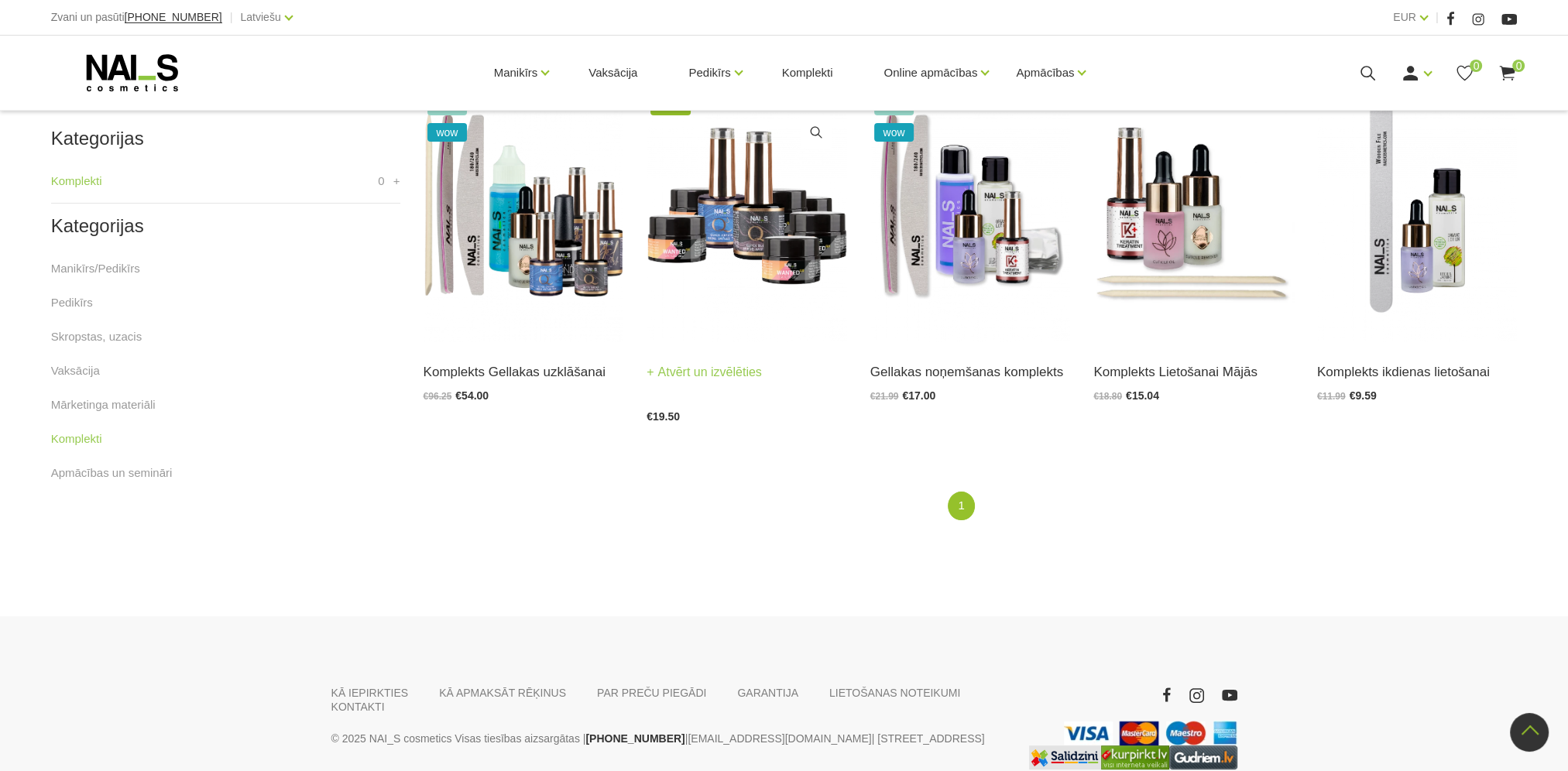
scroll to position [387, 0]
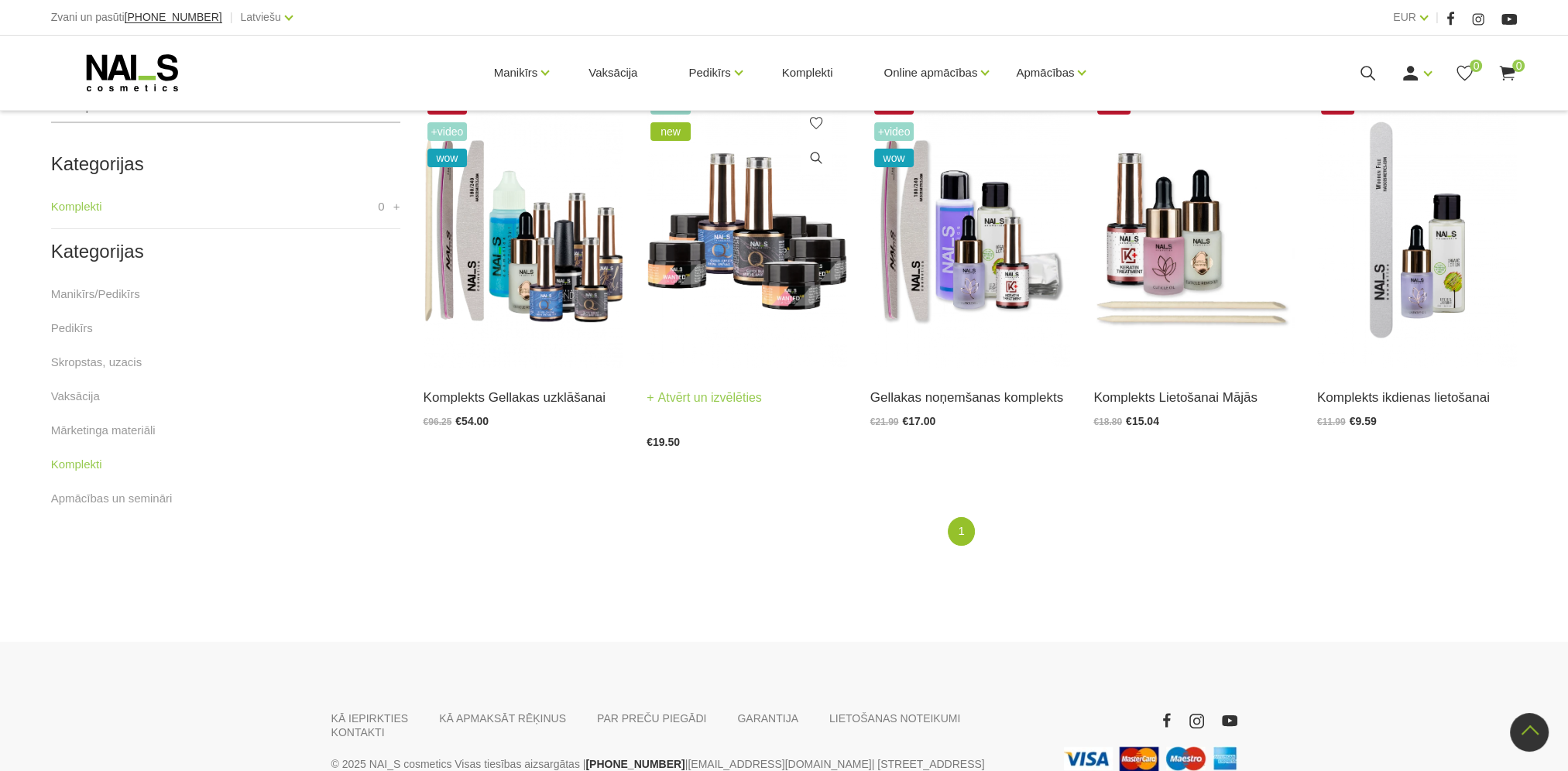
click at [775, 253] on img at bounding box center [746, 230] width 201 height 276
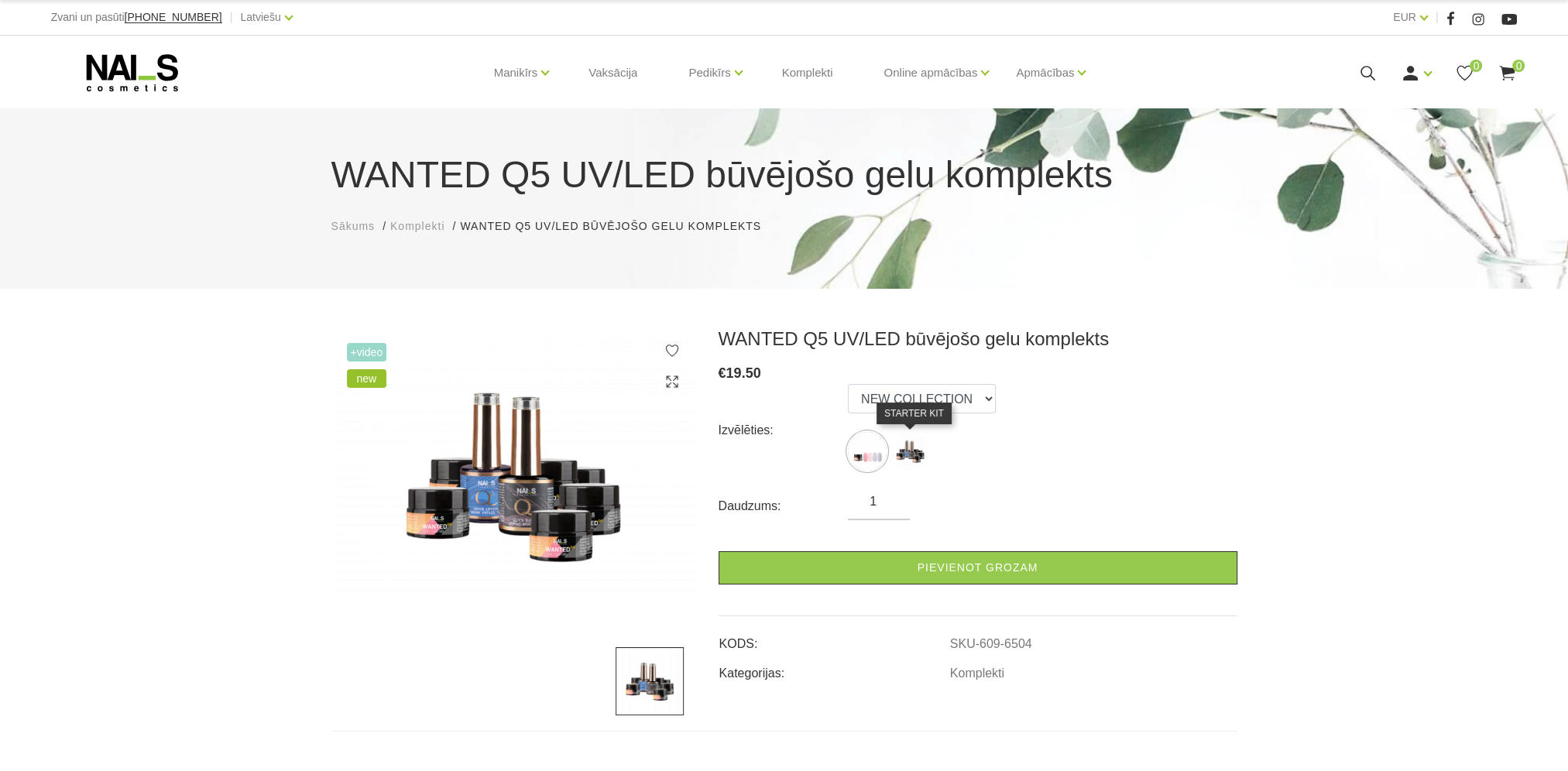
click at [910, 455] on img at bounding box center [910, 451] width 39 height 39
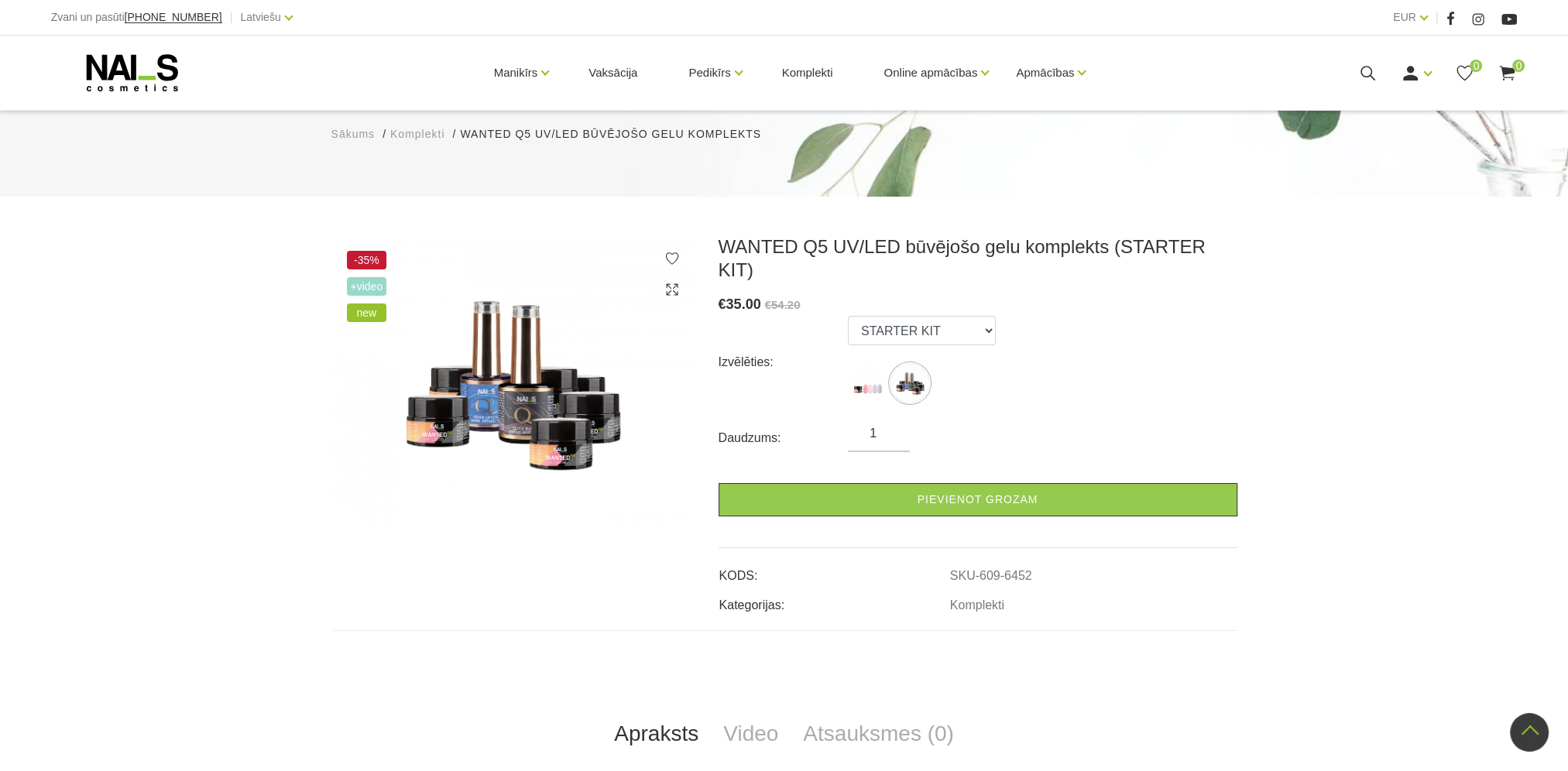
scroll to position [78, 0]
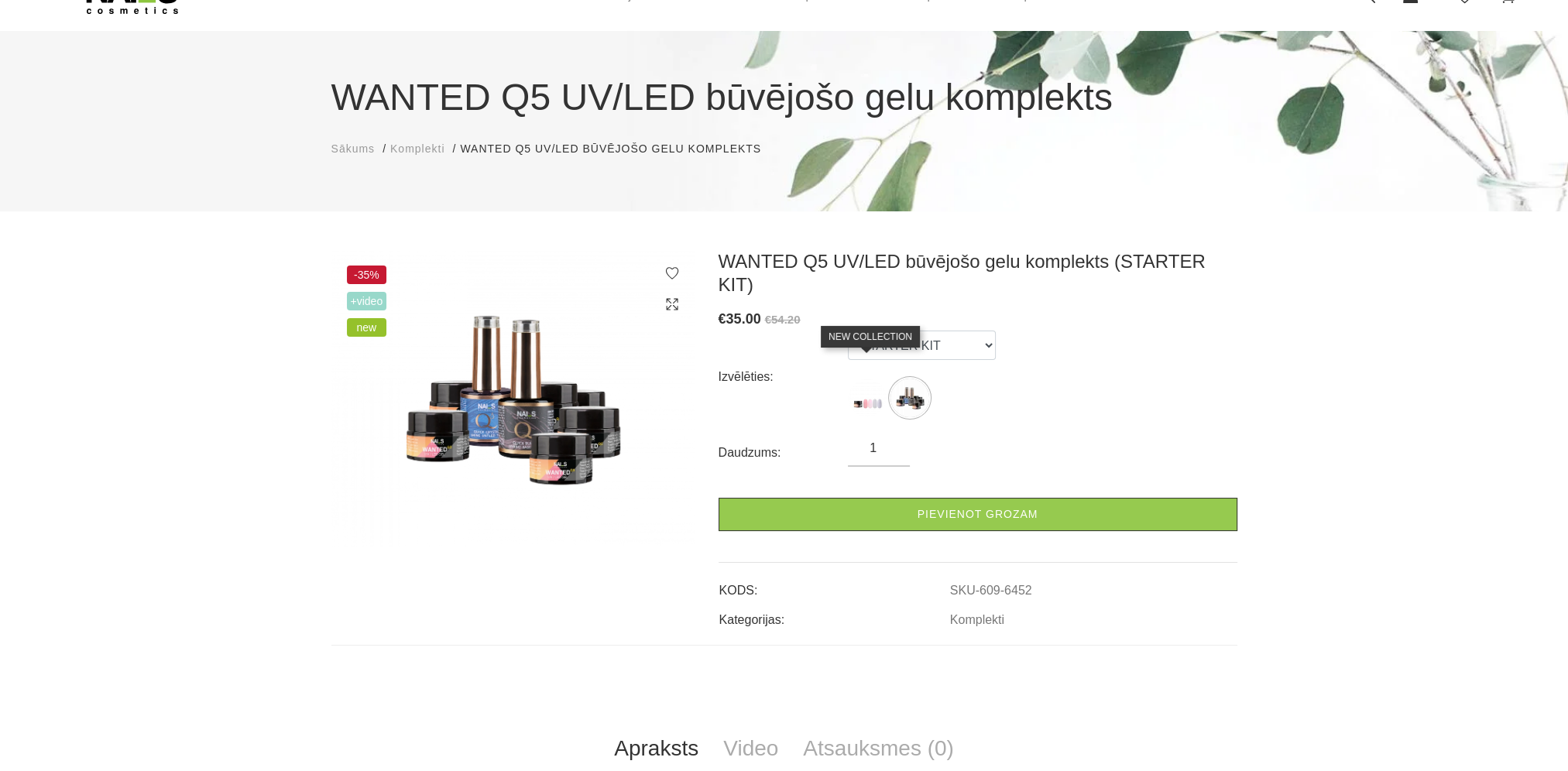
click at [866, 379] on img at bounding box center [867, 398] width 39 height 39
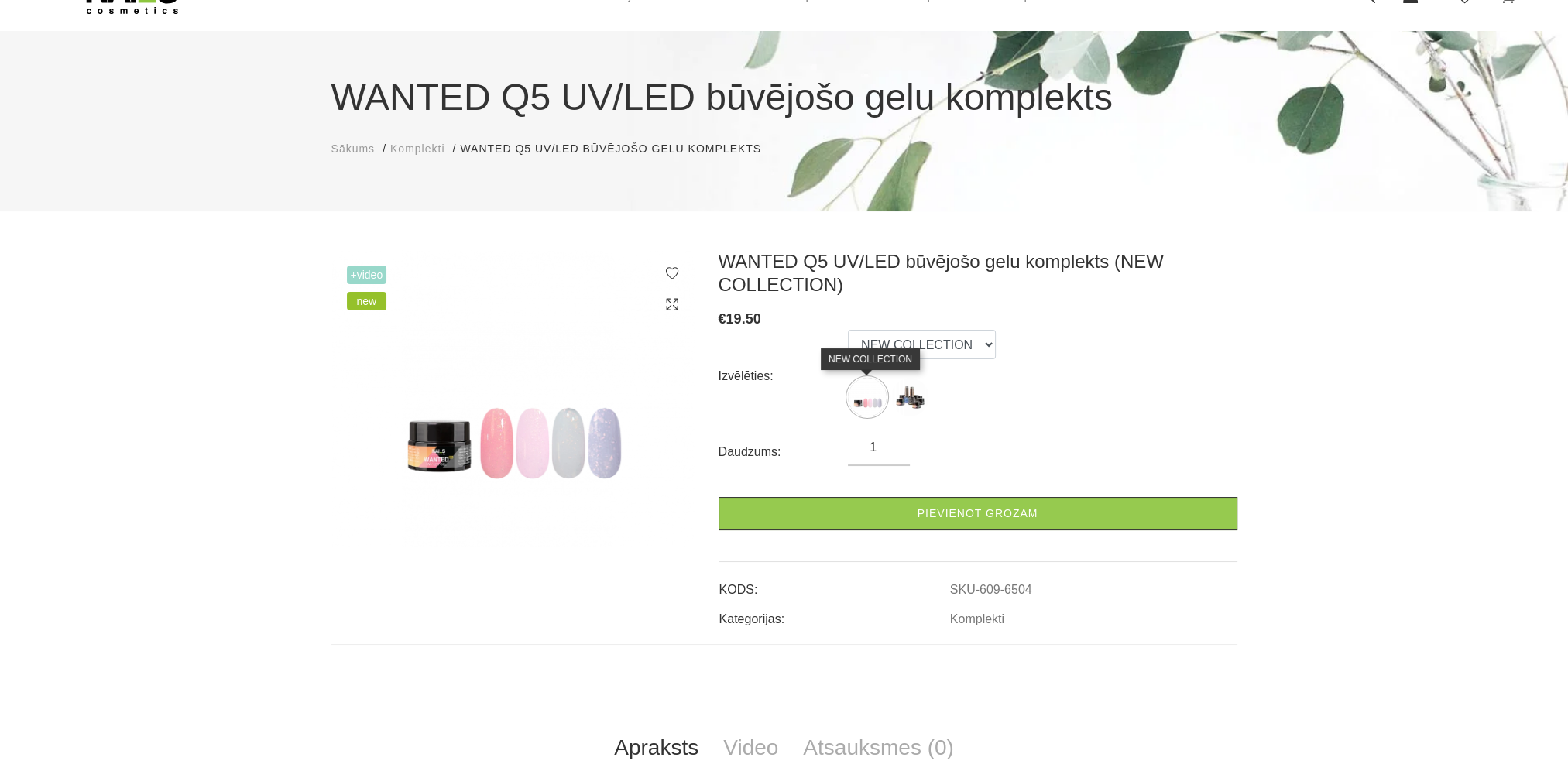
click at [870, 403] on img at bounding box center [867, 397] width 39 height 39
click at [920, 404] on img at bounding box center [910, 397] width 39 height 39
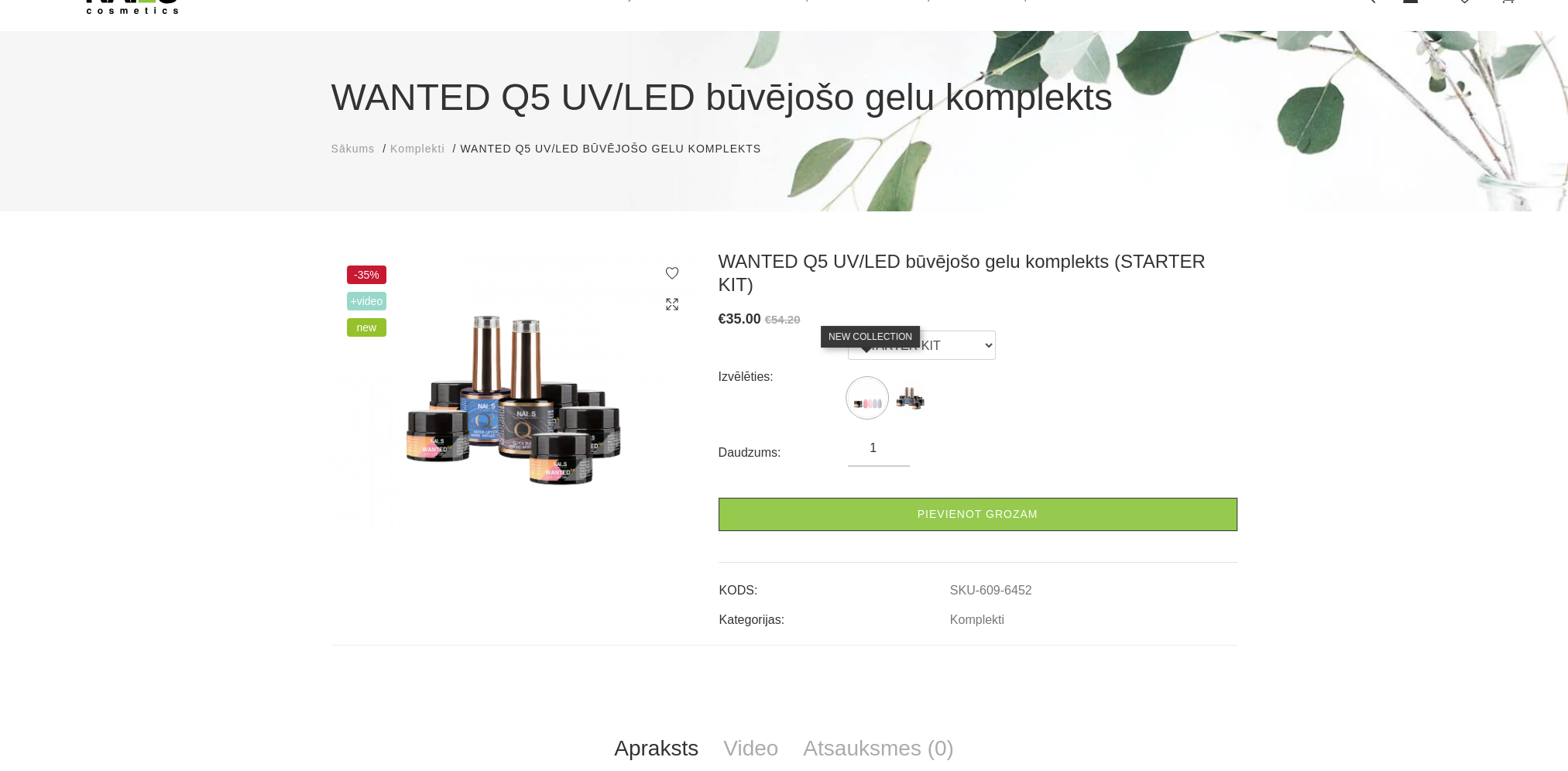
click at [870, 383] on img at bounding box center [867, 398] width 39 height 39
select select "6504"
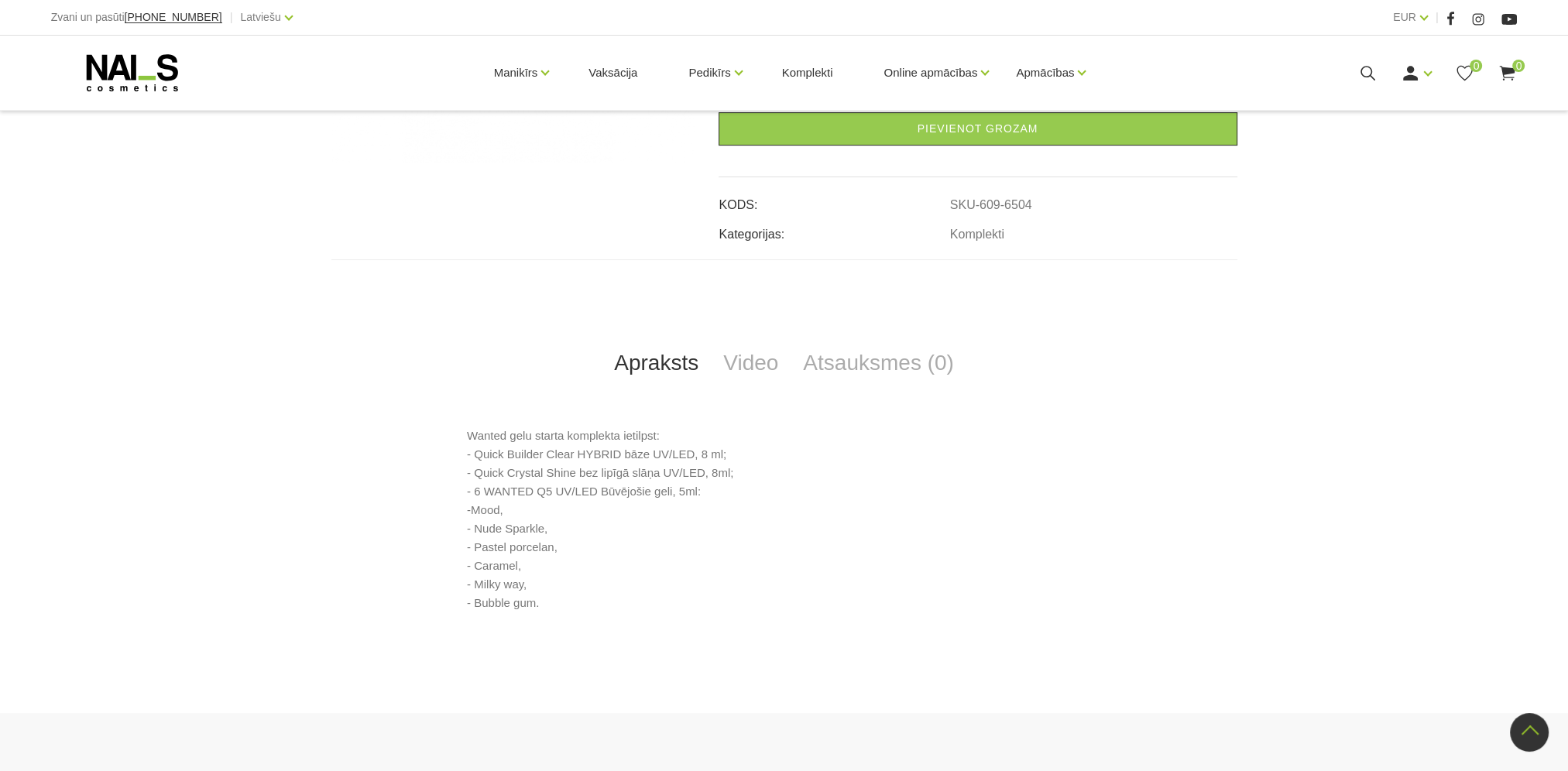
scroll to position [619, 0]
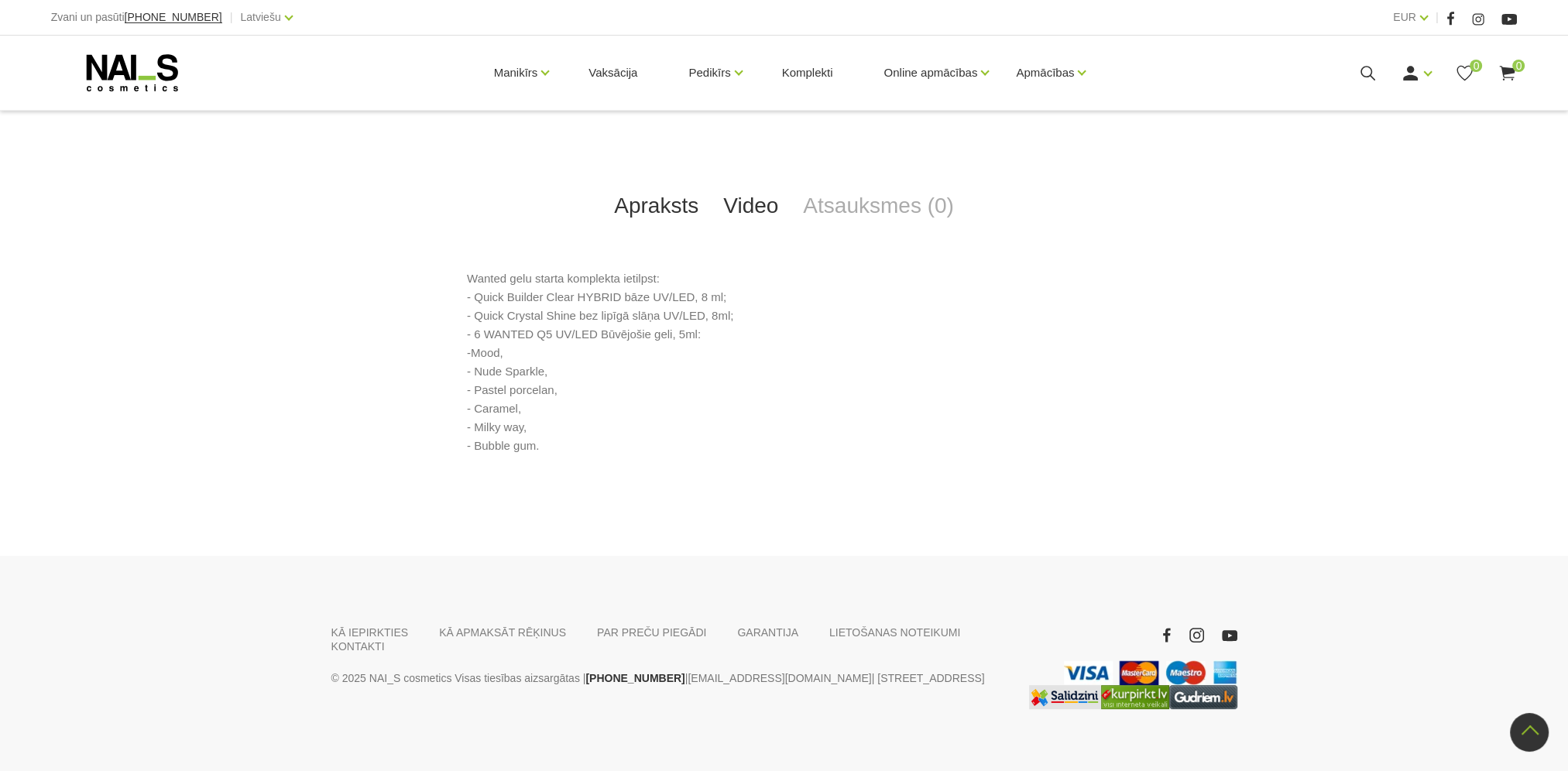
click at [765, 207] on link "Video" at bounding box center [751, 206] width 80 height 51
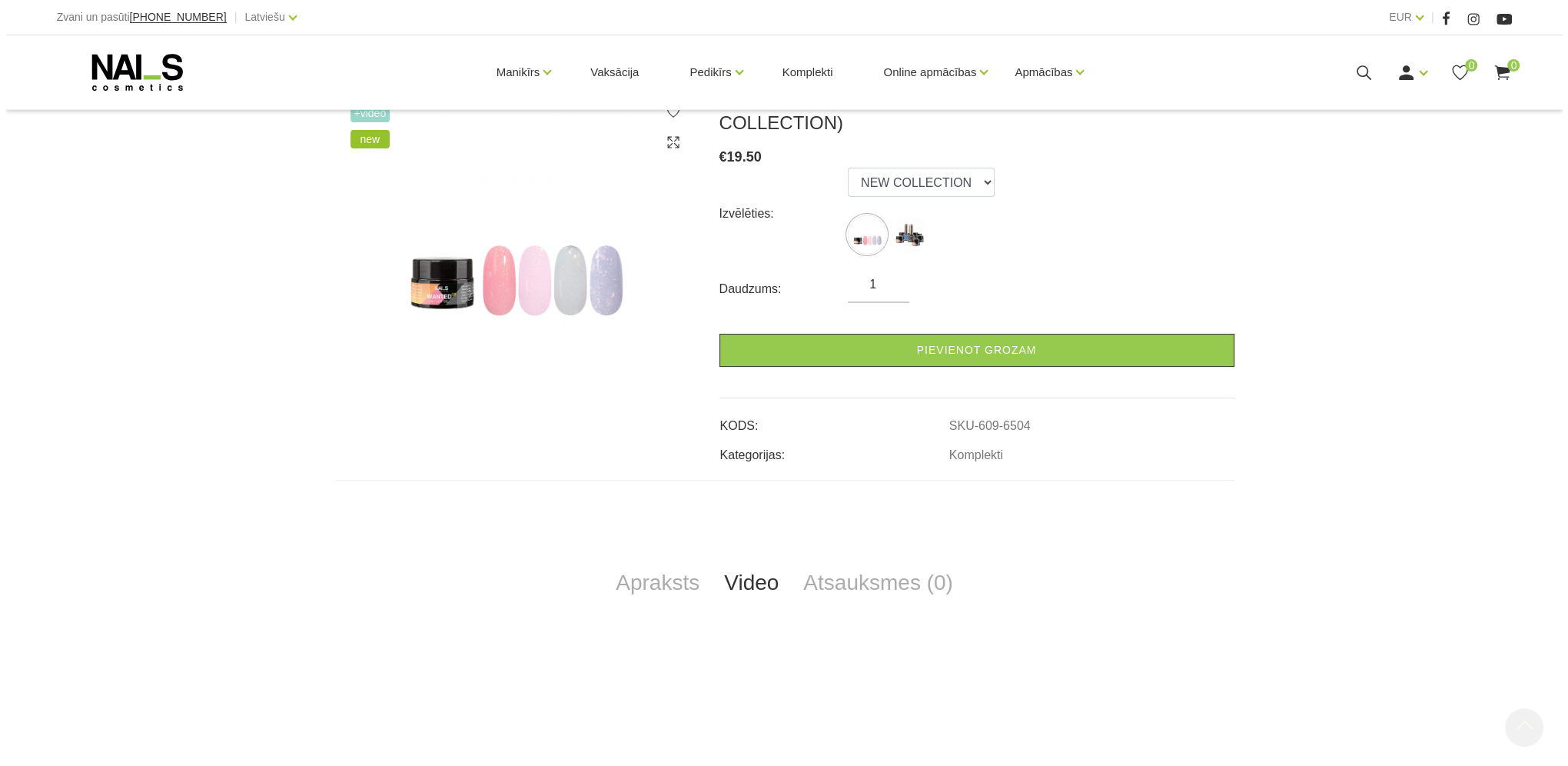
scroll to position [0, 0]
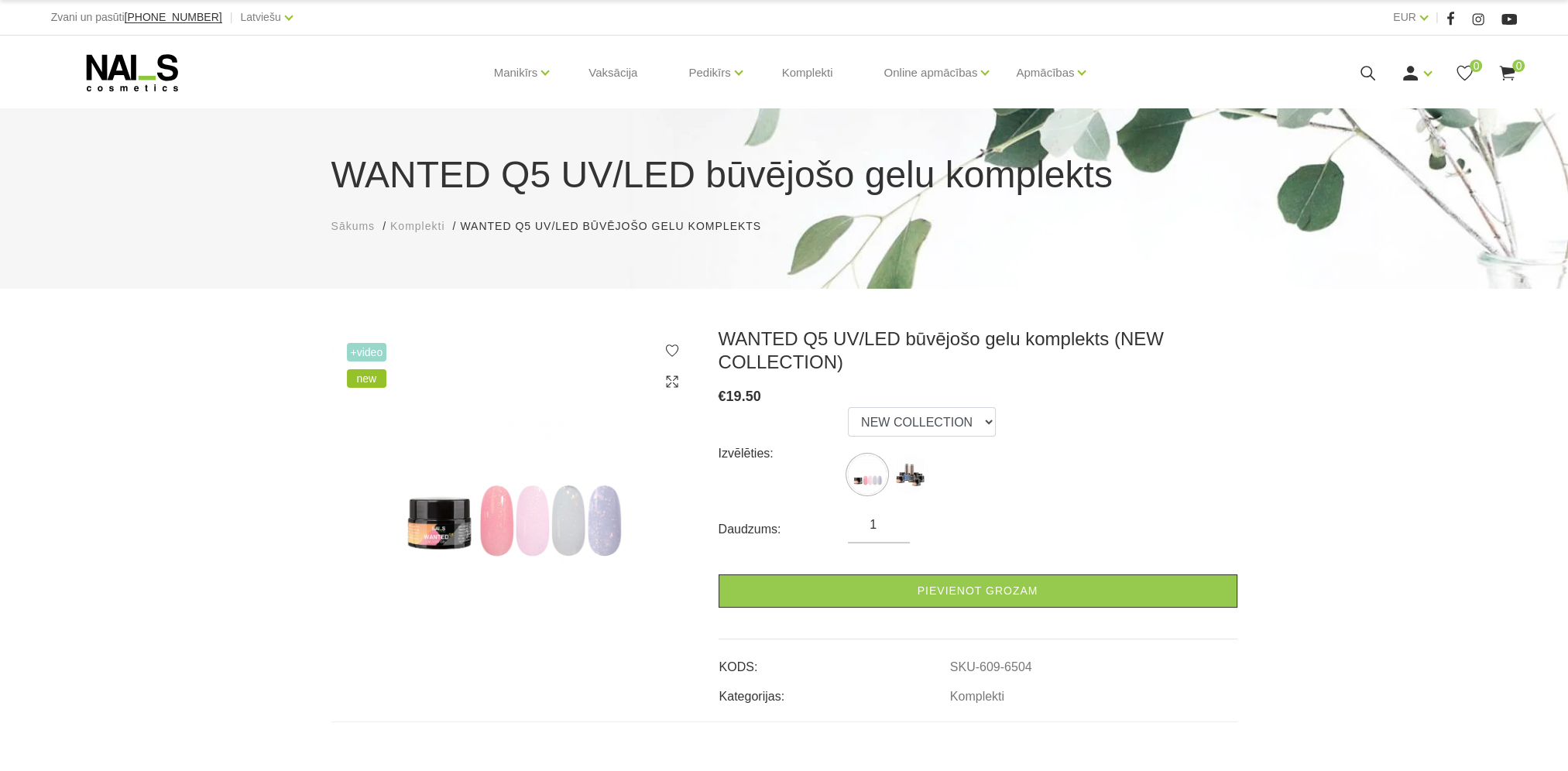
click at [1367, 78] on icon at bounding box center [1367, 73] width 19 height 19
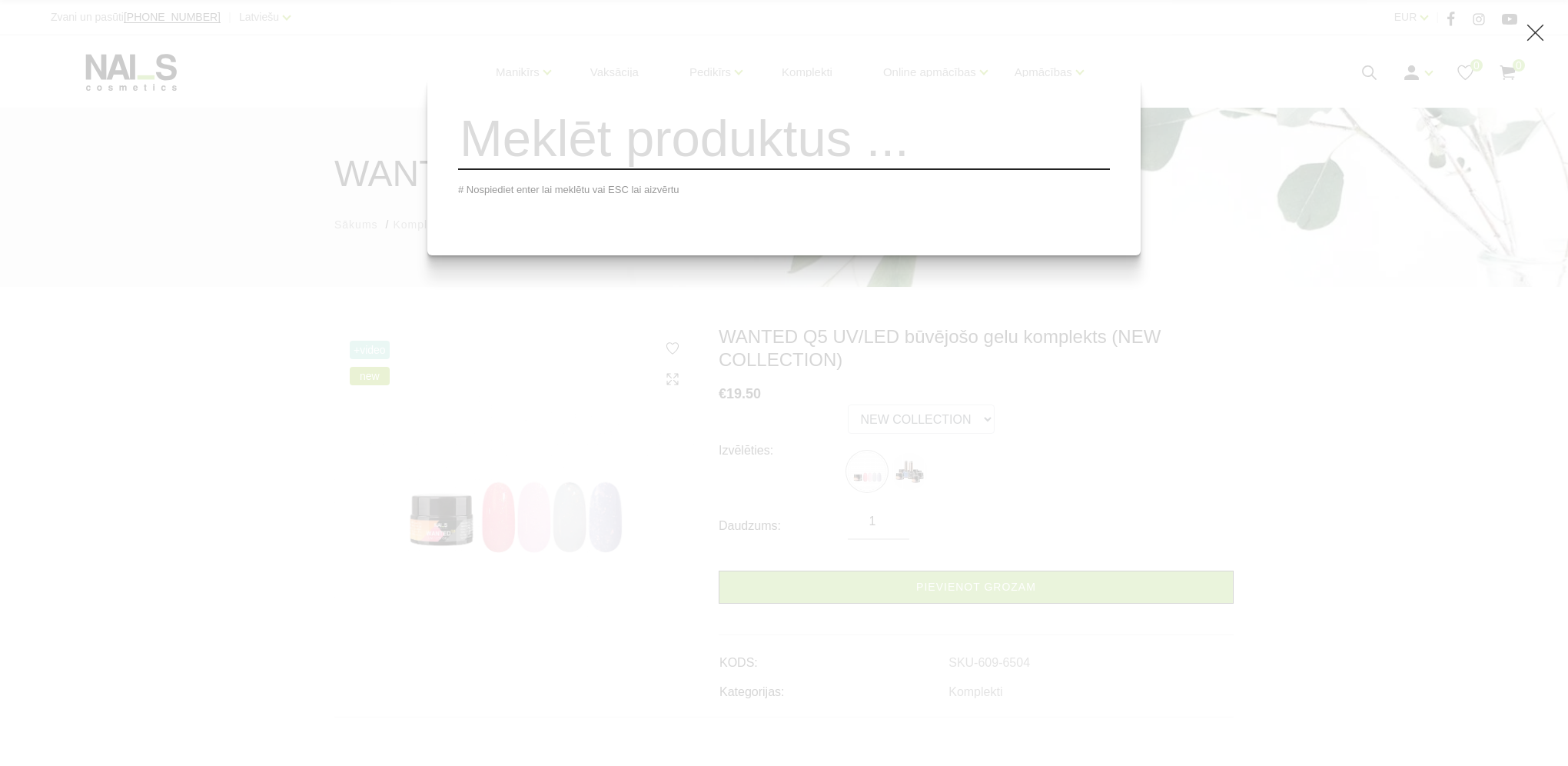
click at [629, 163] on input "search" at bounding box center [783, 139] width 652 height 62
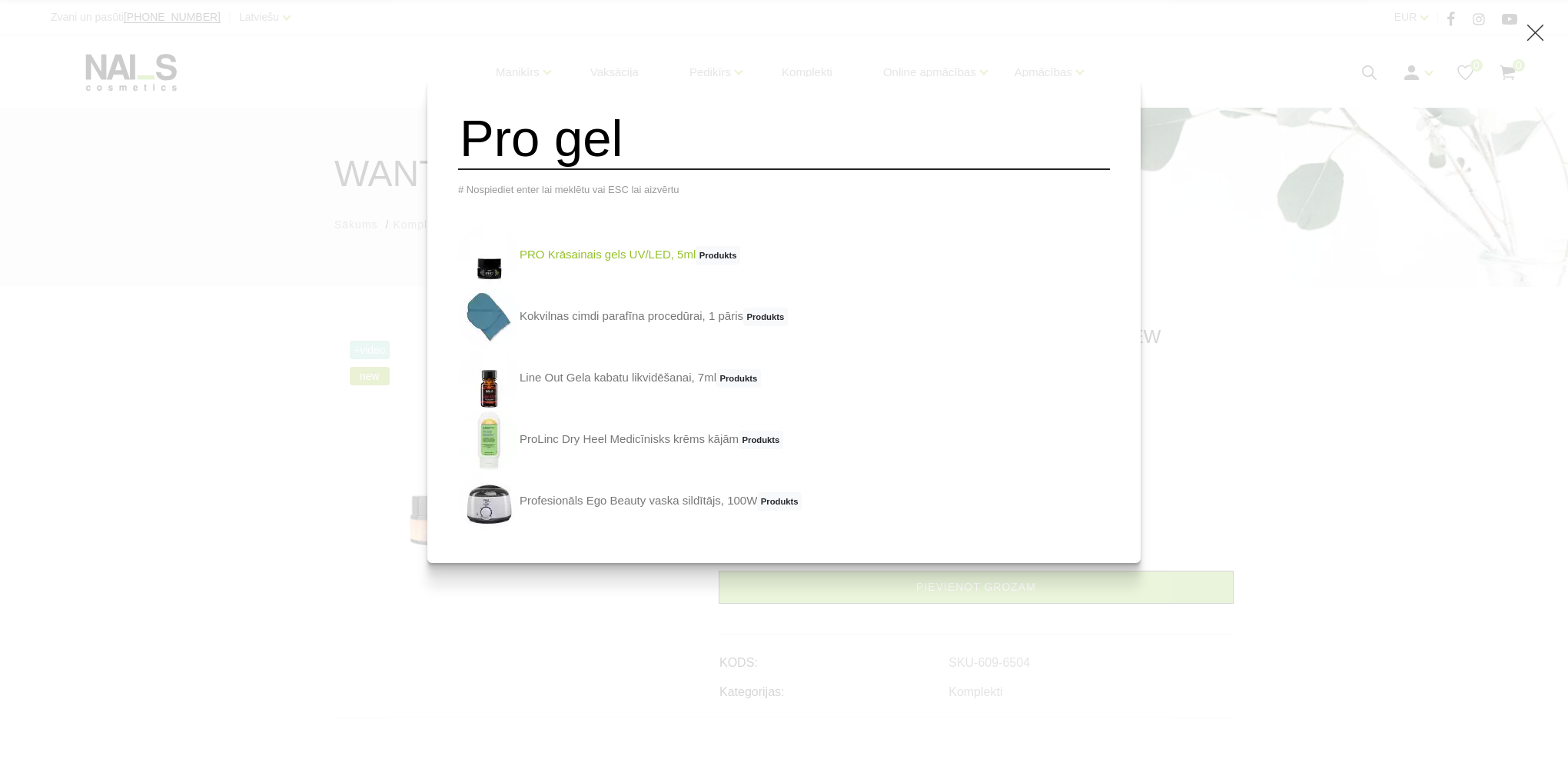
type input "Pro gel"
click at [619, 266] on link "PRO Krāsainais gels UV/LED, 5ml Produkts" at bounding box center [599, 255] width 282 height 61
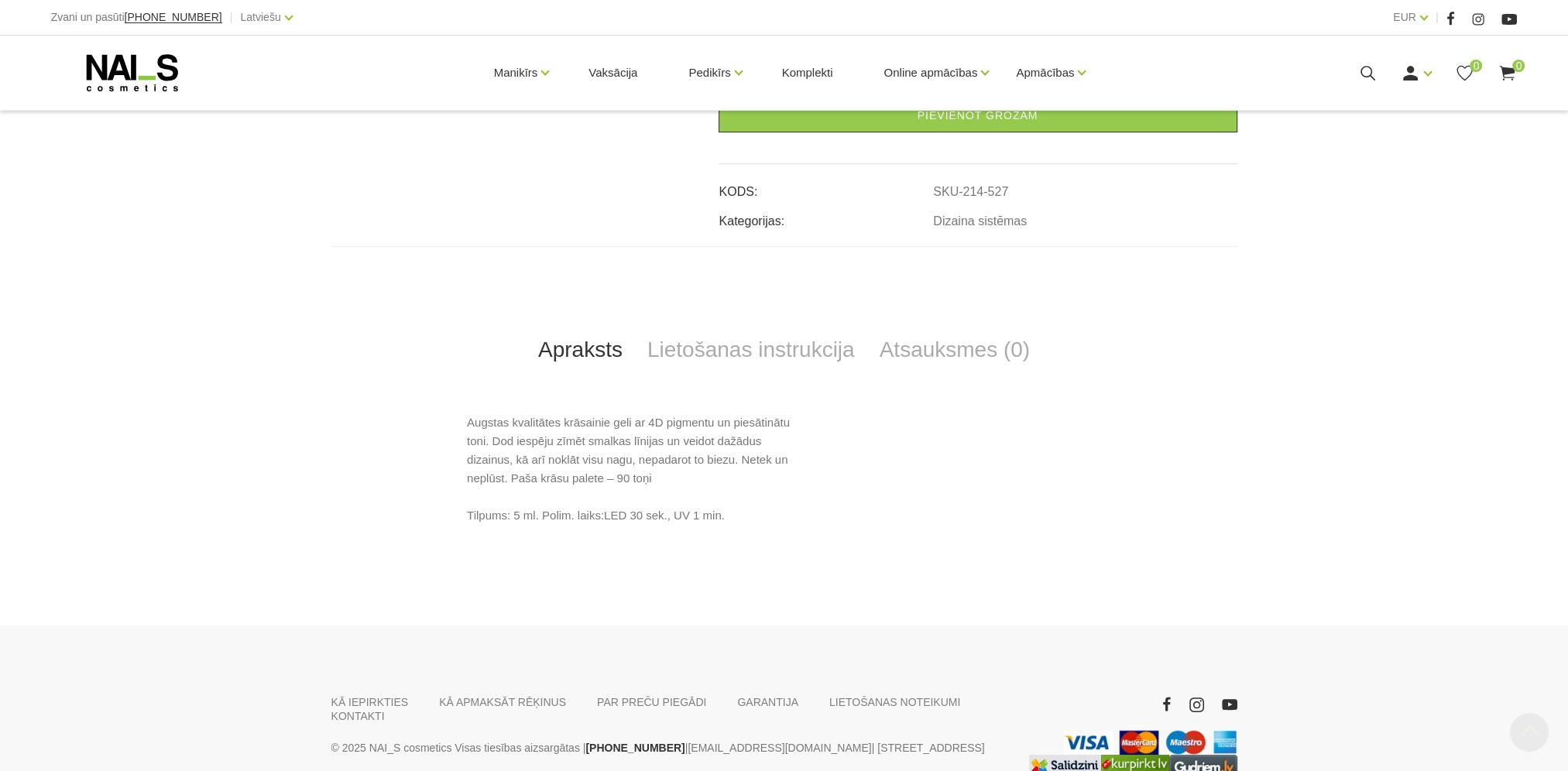
scroll to position [619, 0]
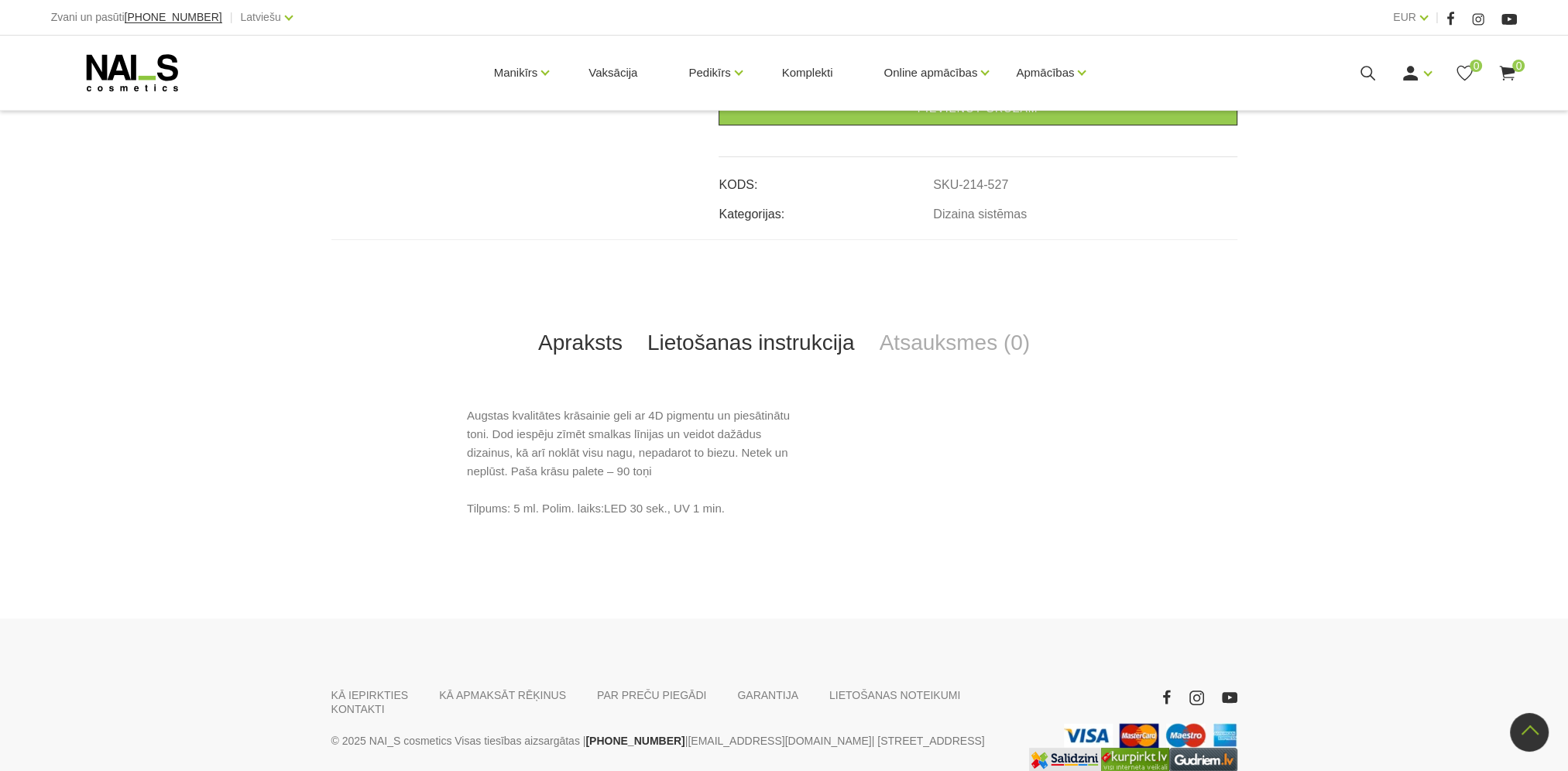
click at [699, 348] on link "Lietošanas instrukcija" at bounding box center [751, 343] width 232 height 51
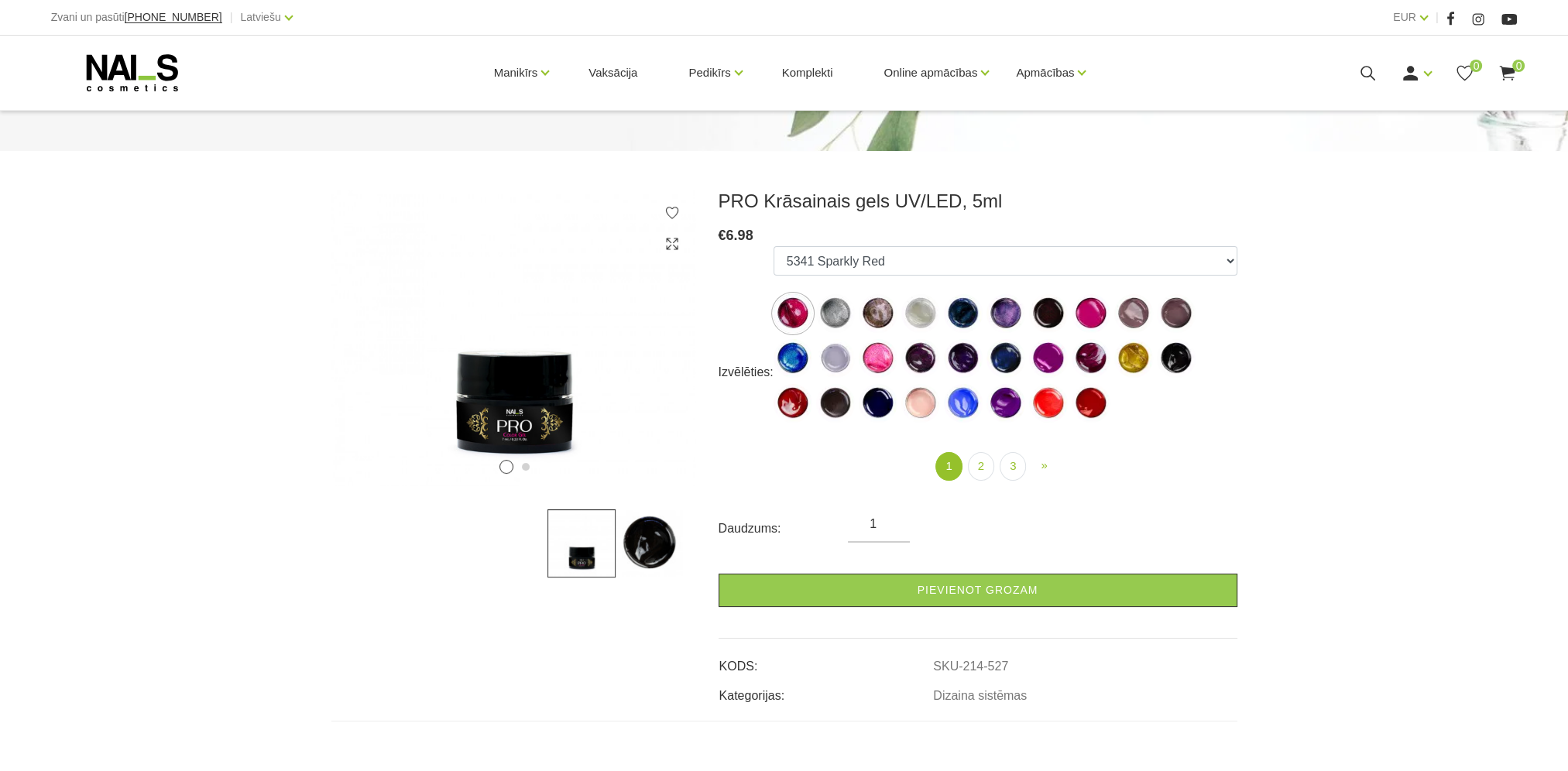
scroll to position [0, 0]
